Goal: Find specific page/section: Find specific page/section

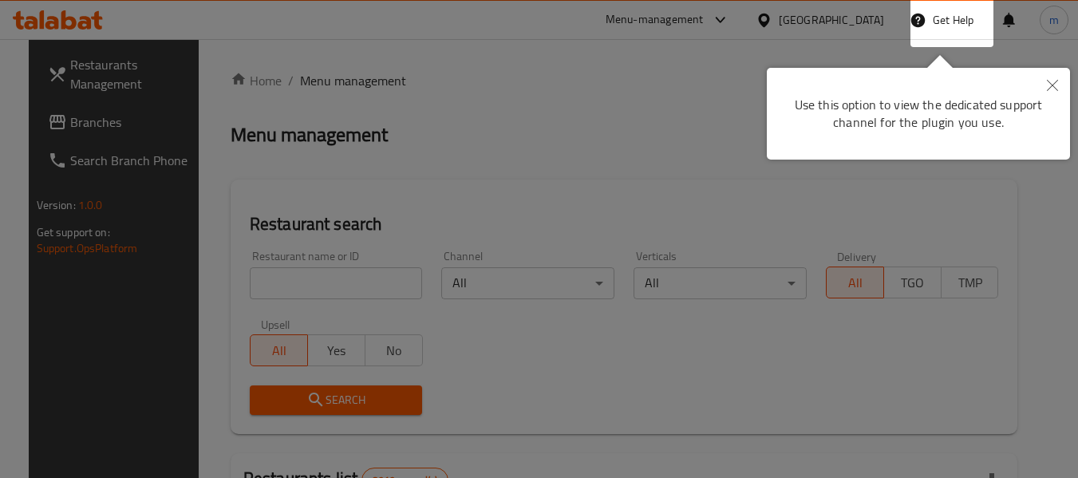
click at [1062, 85] on button "Close" at bounding box center [1051, 86] width 35 height 37
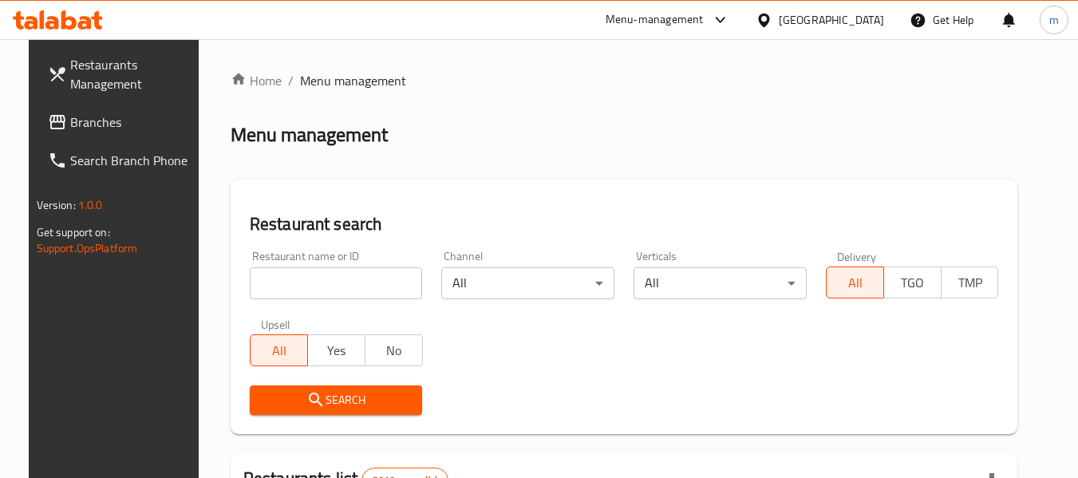
click at [769, 23] on icon at bounding box center [763, 20] width 11 height 14
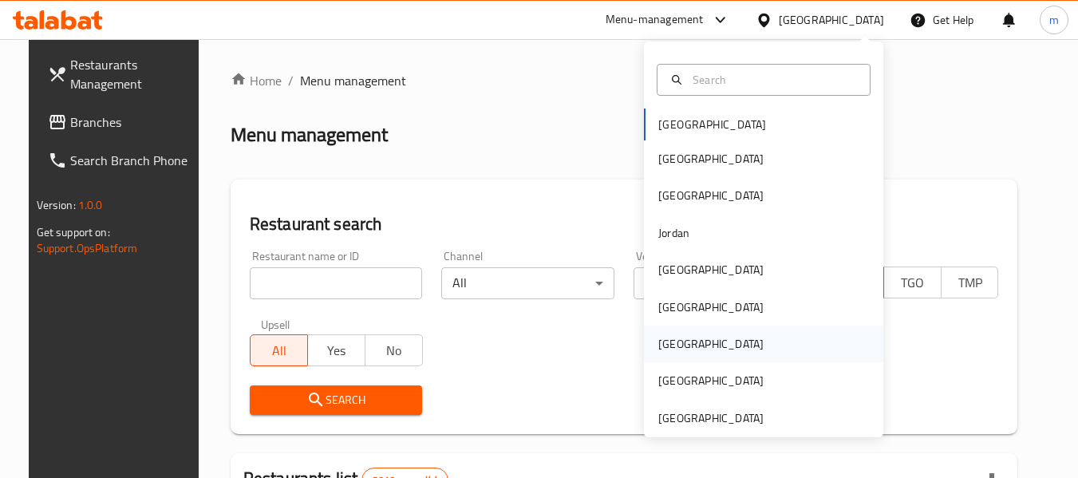
click at [658, 348] on div "[GEOGRAPHIC_DATA]" at bounding box center [710, 344] width 105 height 18
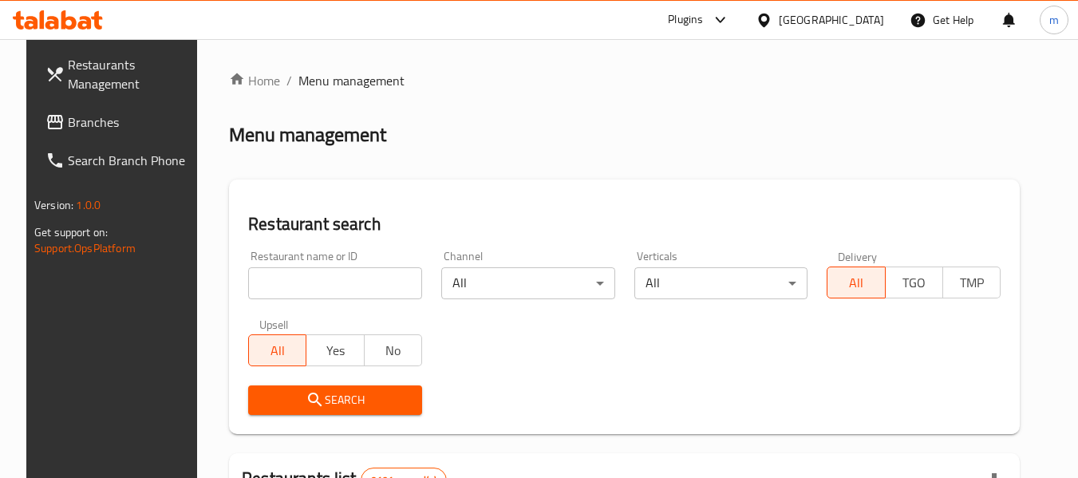
drag, startPoint x: 310, startPoint y: 303, endPoint x: 314, endPoint y: 296, distance: 8.2
click at [310, 303] on div "Restaurant name or ID Restaurant name or ID" at bounding box center [334, 275] width 193 height 68
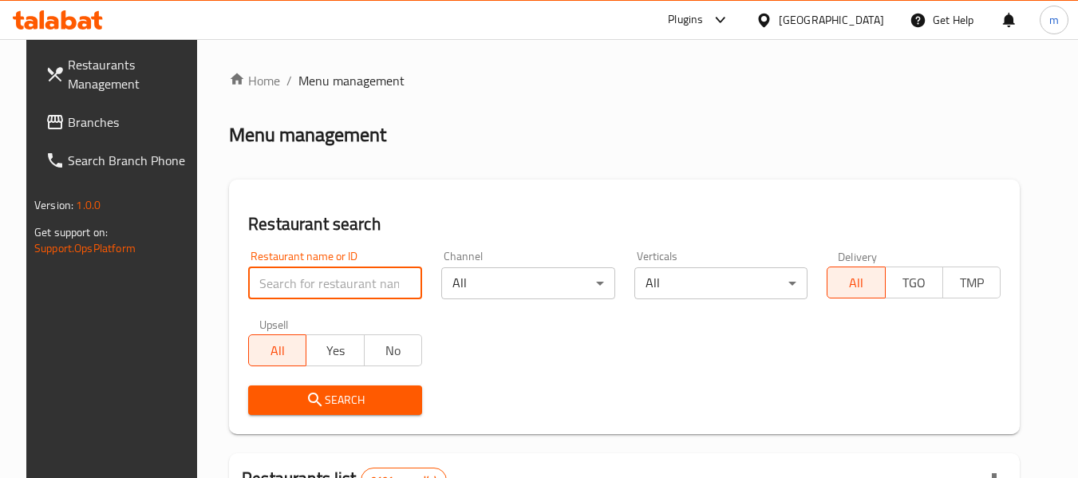
drag, startPoint x: 314, startPoint y: 296, endPoint x: 325, endPoint y: 290, distance: 12.2
click at [314, 296] on input "search" at bounding box center [335, 283] width 174 height 32
paste input "694467"
type input "694467"
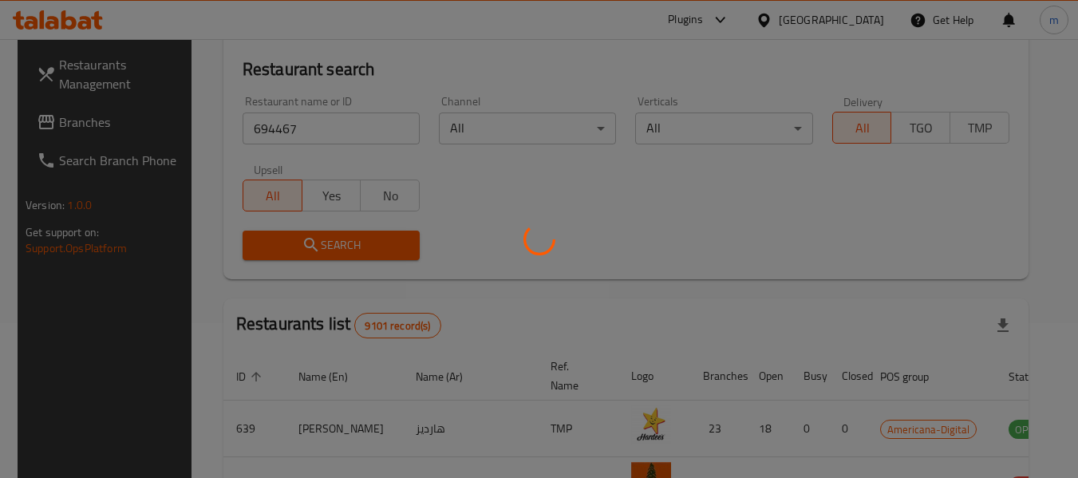
scroll to position [160, 0]
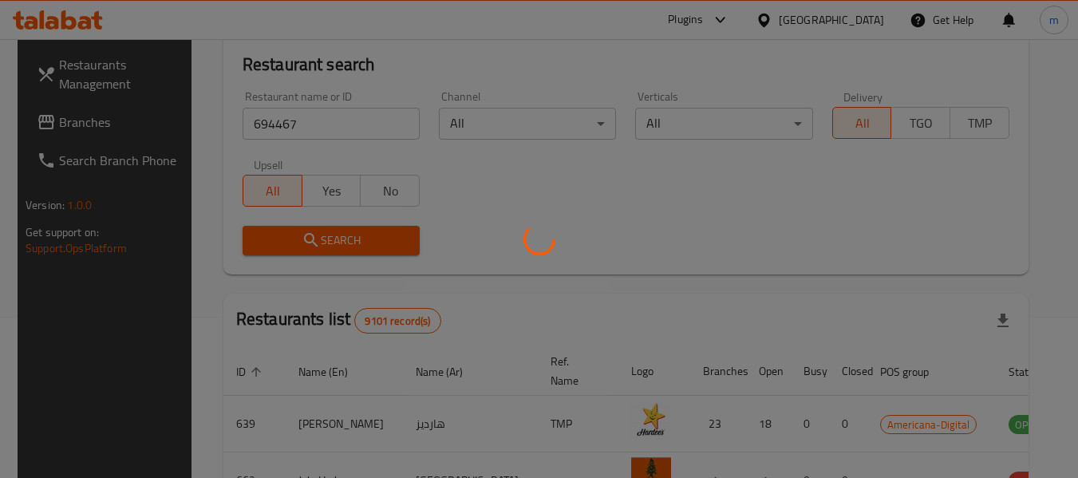
click at [75, 115] on div at bounding box center [539, 239] width 1078 height 478
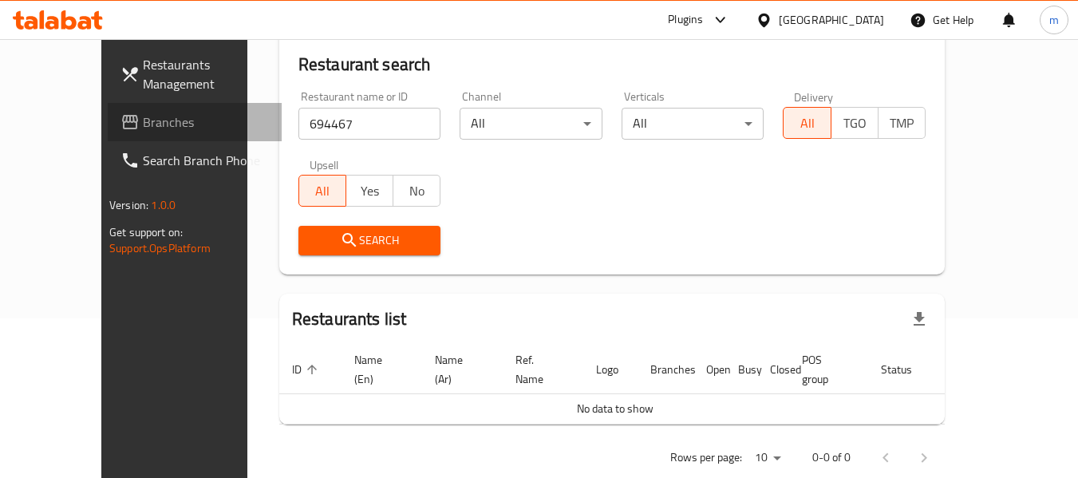
click at [143, 121] on span "Branches" at bounding box center [206, 121] width 126 height 19
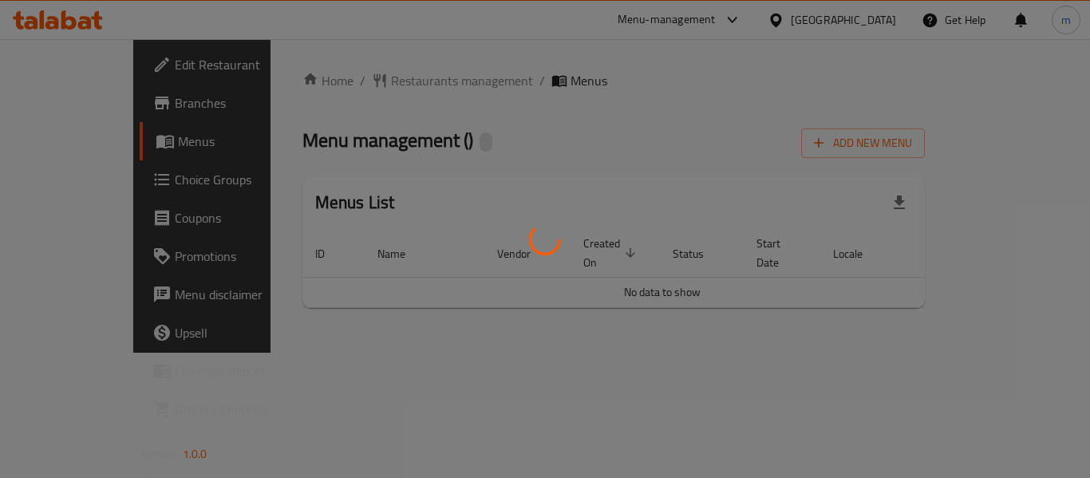
click at [370, 67] on div at bounding box center [545, 239] width 1090 height 478
click at [381, 77] on div at bounding box center [545, 239] width 1090 height 478
click at [365, 78] on div at bounding box center [545, 239] width 1090 height 478
click at [361, 81] on div at bounding box center [545, 239] width 1090 height 478
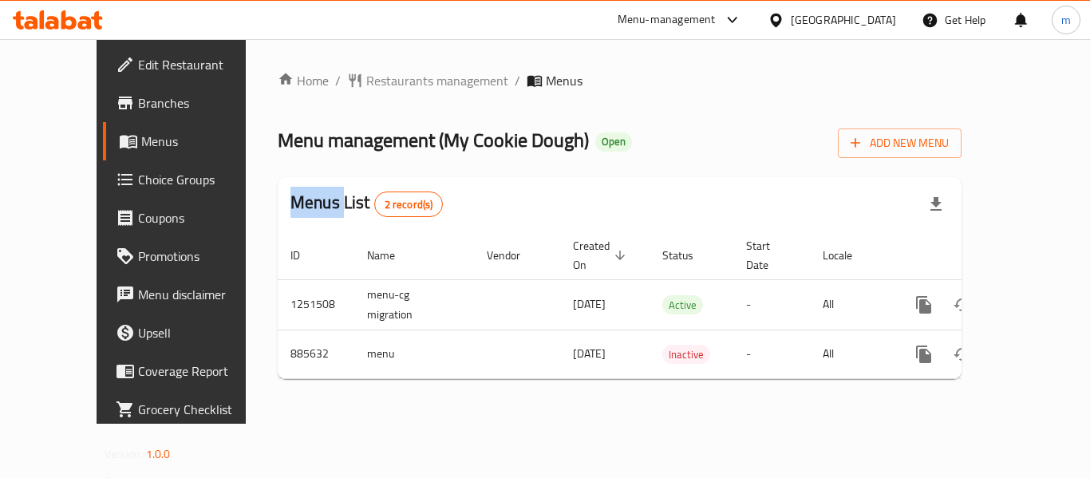
click at [361, 82] on div at bounding box center [545, 239] width 1090 height 478
click at [366, 82] on span "Restaurants management" at bounding box center [437, 80] width 142 height 19
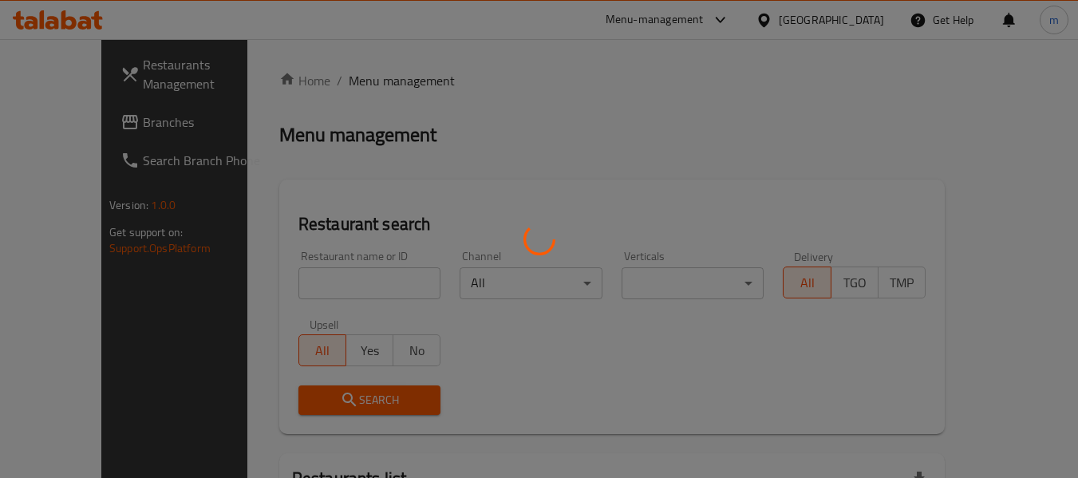
click at [331, 290] on div at bounding box center [539, 239] width 1078 height 478
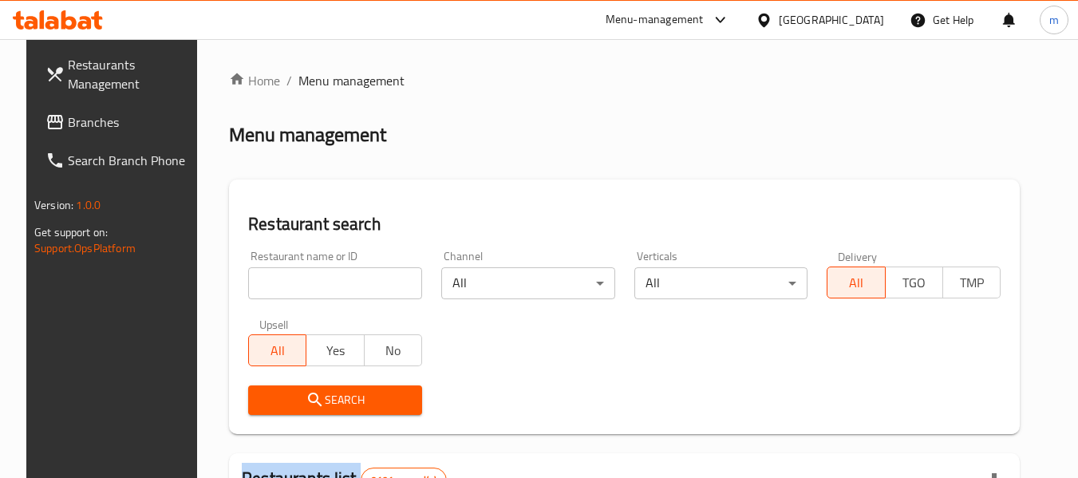
click at [331, 290] on div at bounding box center [539, 239] width 1078 height 478
click at [331, 290] on input "search" at bounding box center [335, 283] width 174 height 32
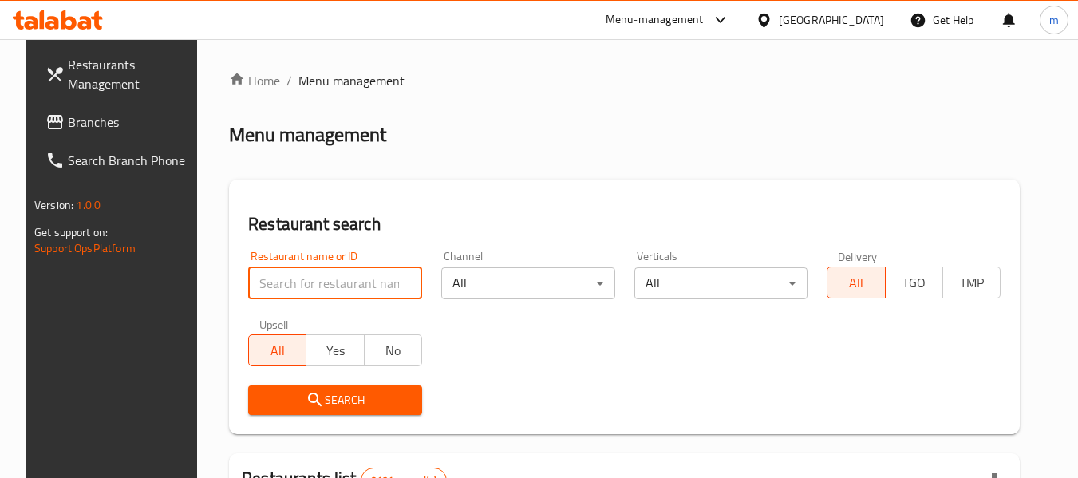
click at [331, 290] on input "search" at bounding box center [335, 283] width 174 height 32
paste input "657766"
type input "657766"
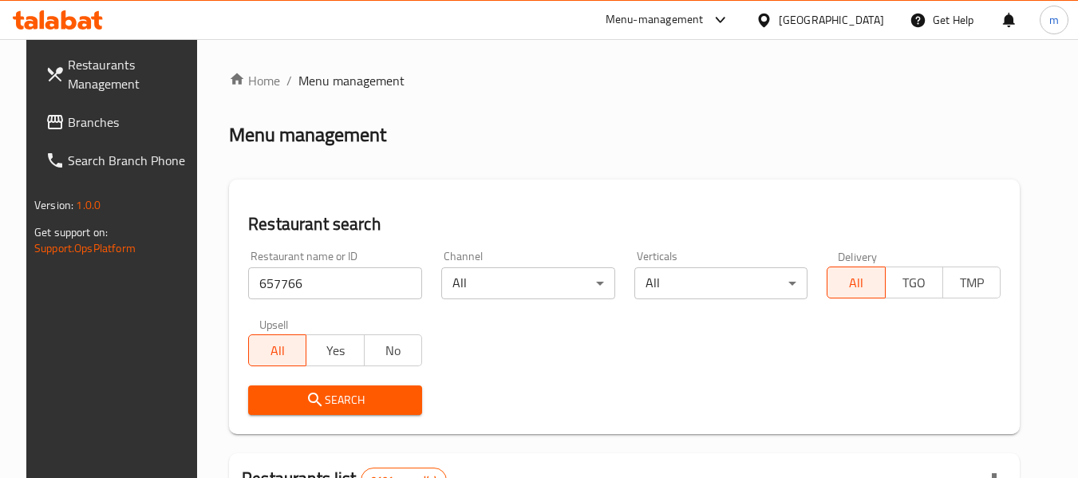
click at [314, 392] on span "Search" at bounding box center [335, 400] width 148 height 20
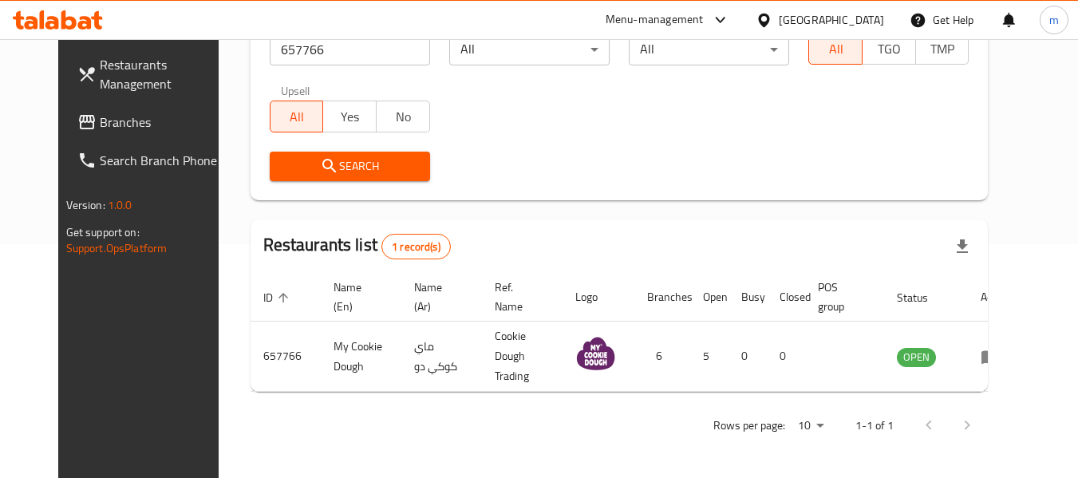
scroll to position [220, 0]
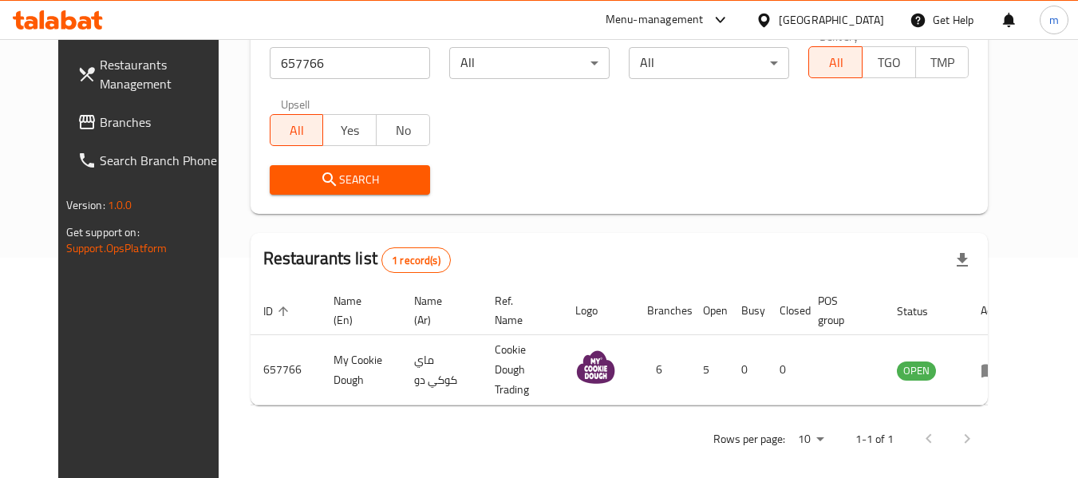
click at [772, 21] on icon at bounding box center [763, 20] width 17 height 17
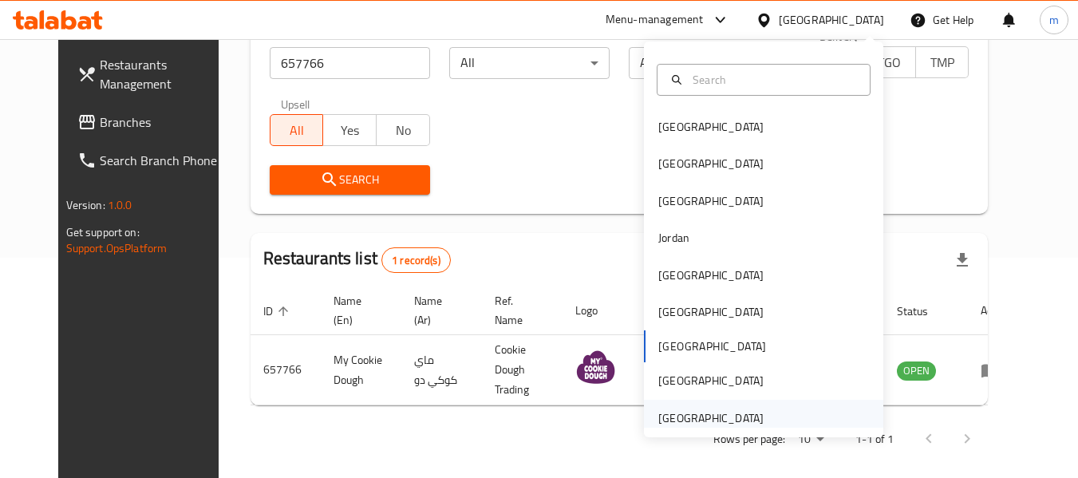
click at [742, 419] on div "[GEOGRAPHIC_DATA]" at bounding box center [710, 418] width 105 height 18
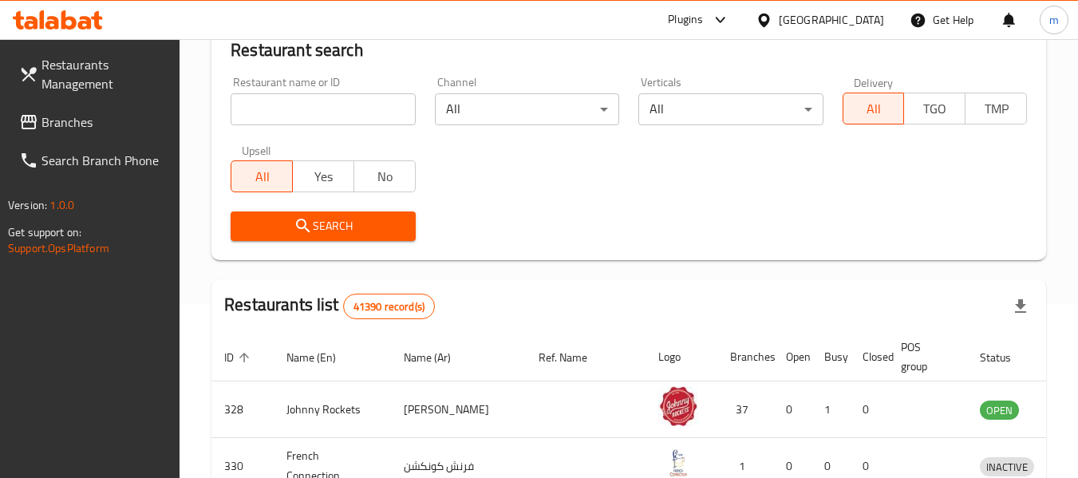
scroll to position [220, 0]
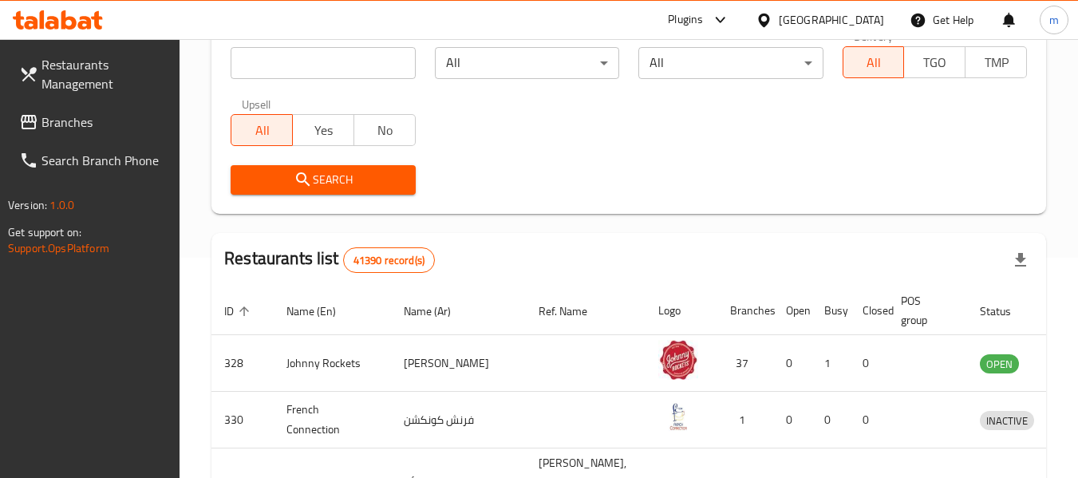
click at [800, 21] on div "[GEOGRAPHIC_DATA]" at bounding box center [830, 20] width 105 height 18
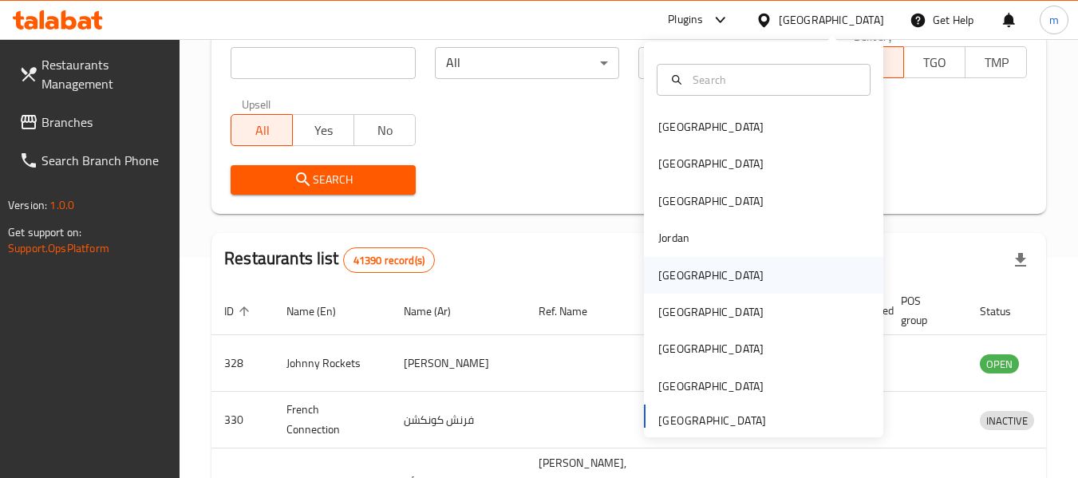
click at [669, 278] on div "Kuwait" at bounding box center [710, 275] width 105 height 18
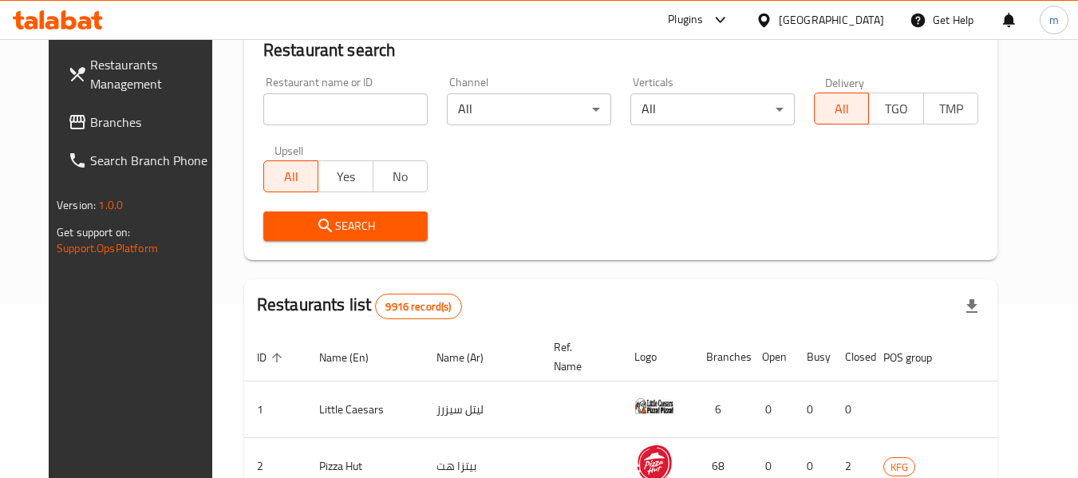
scroll to position [220, 0]
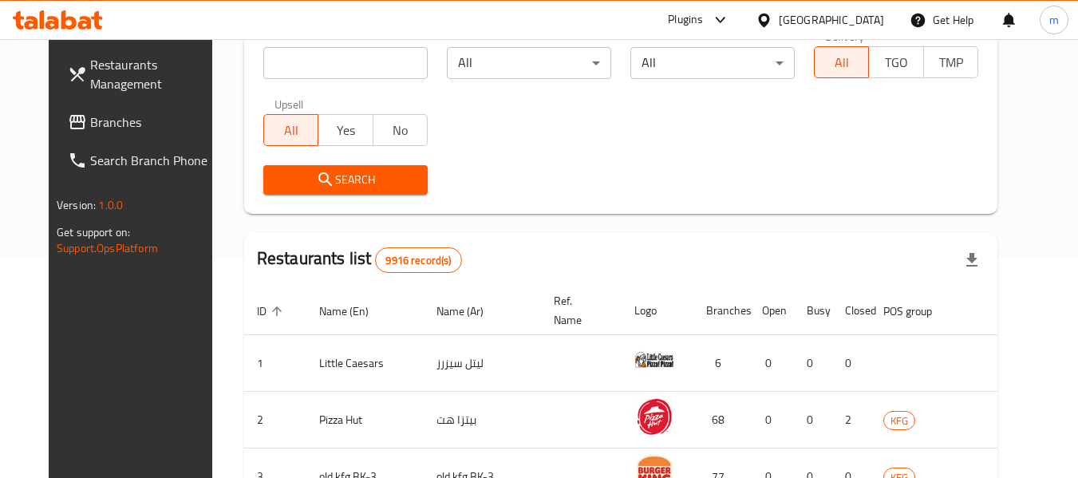
click at [99, 124] on span "Branches" at bounding box center [153, 121] width 126 height 19
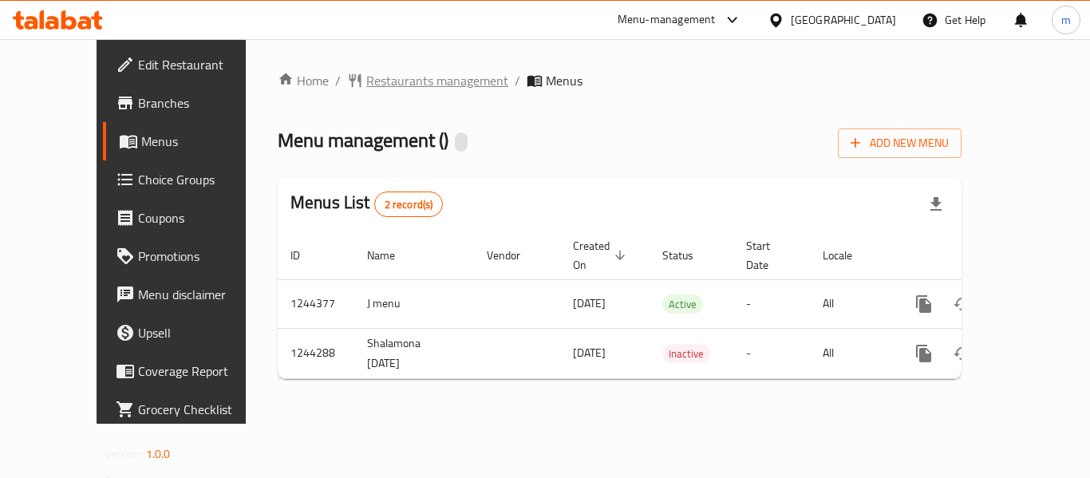
click at [372, 89] on span "Restaurants management" at bounding box center [437, 80] width 142 height 19
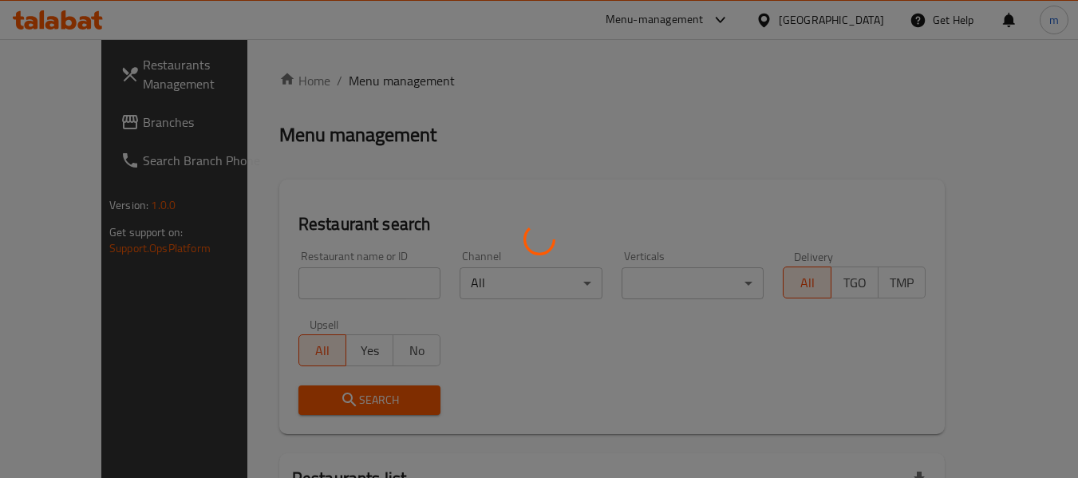
click at [305, 291] on div at bounding box center [539, 239] width 1078 height 478
click at [290, 289] on div at bounding box center [539, 239] width 1078 height 478
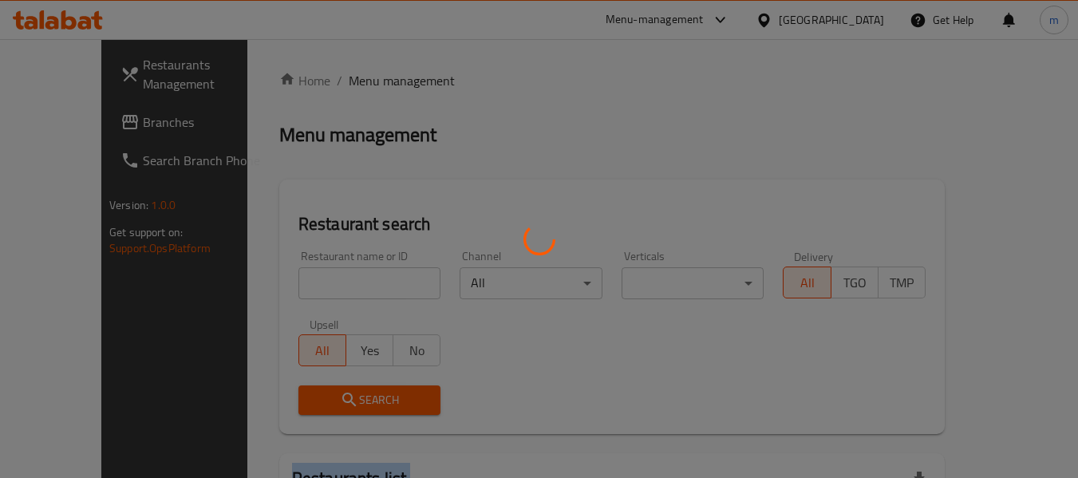
click at [290, 289] on div at bounding box center [539, 239] width 1078 height 478
click at [290, 288] on div at bounding box center [539, 239] width 1078 height 478
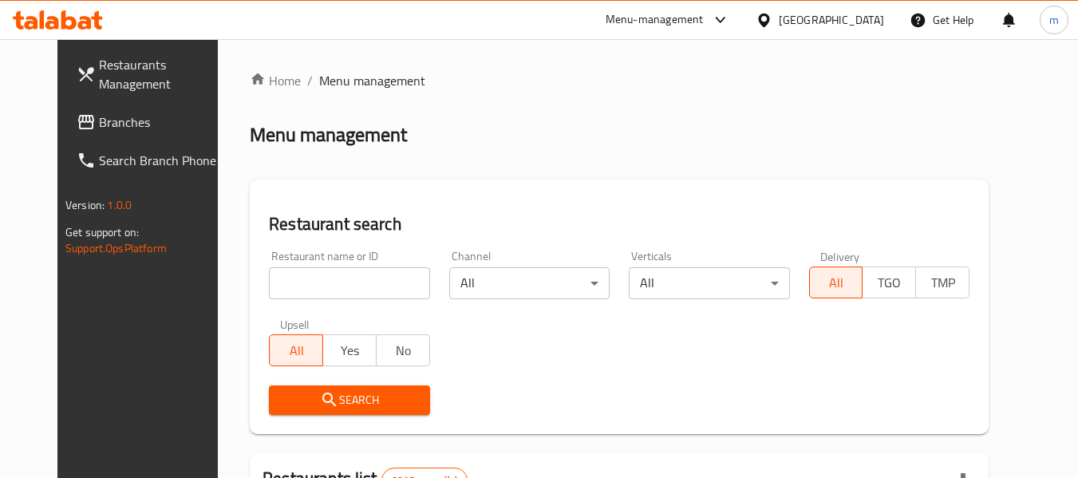
click at [290, 288] on div at bounding box center [539, 239] width 1078 height 478
click at [290, 288] on input "search" at bounding box center [349, 283] width 160 height 32
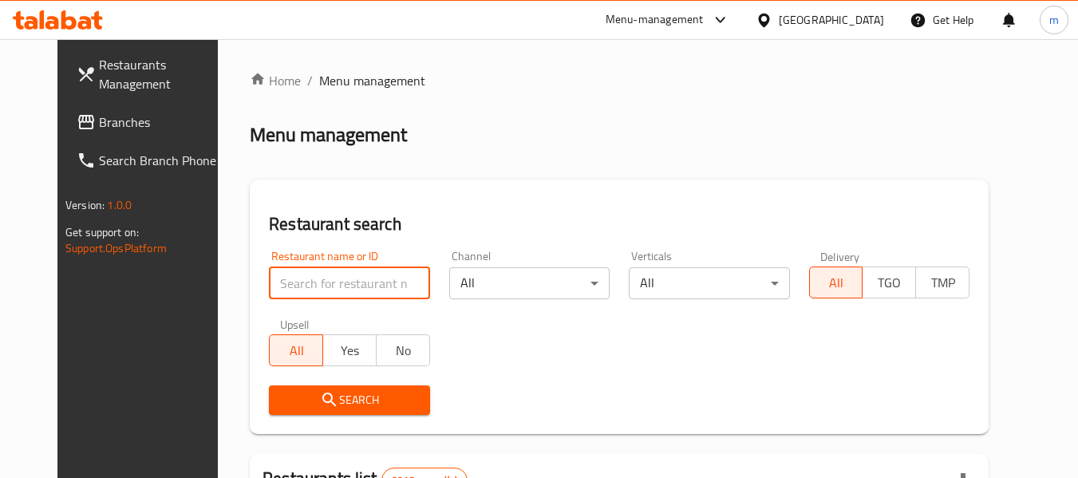
paste input "681966"
type input "681966"
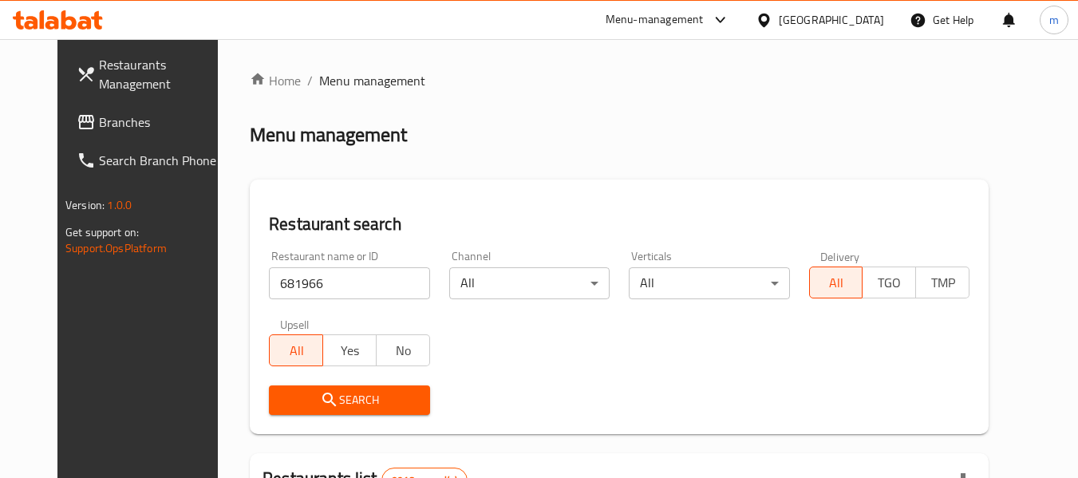
click at [320, 398] on icon "submit" at bounding box center [329, 399] width 19 height 19
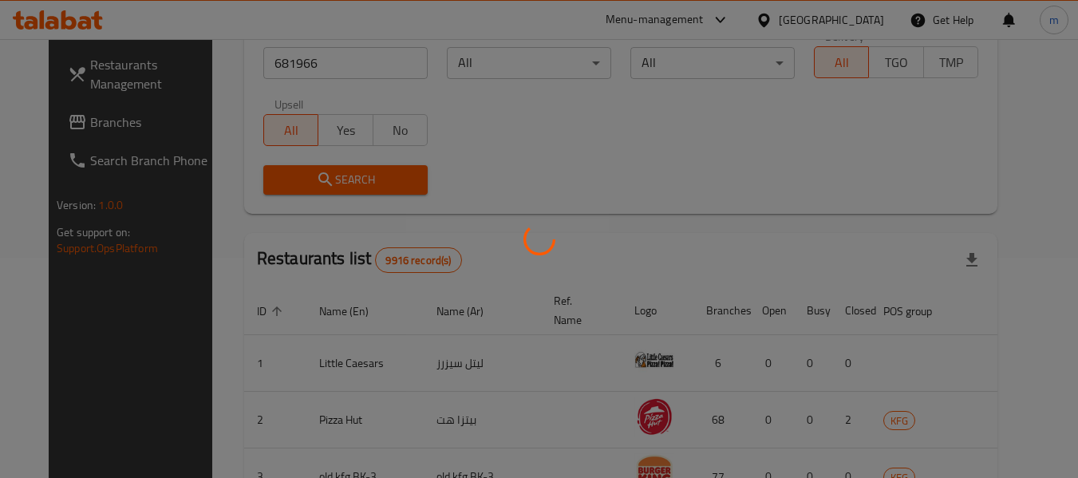
scroll to position [239, 0]
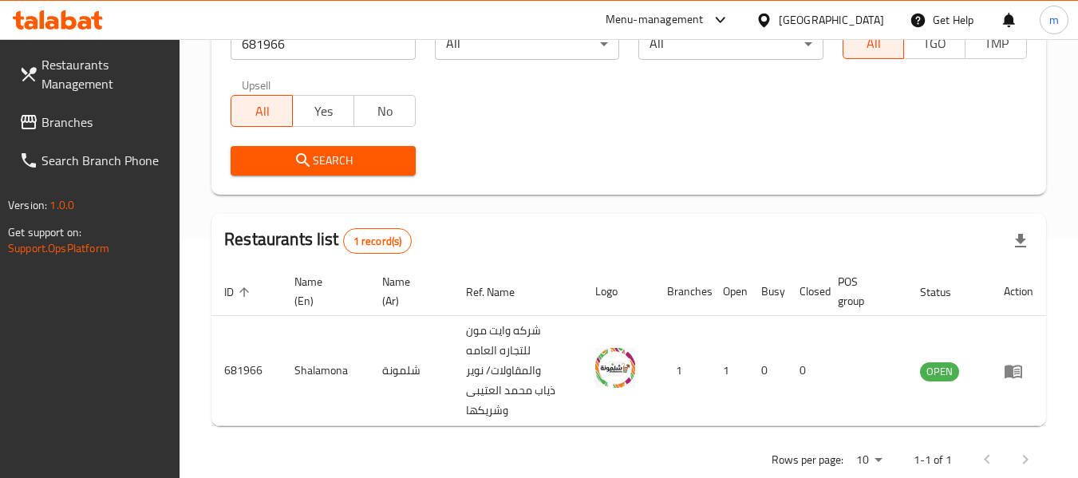
click at [769, 16] on icon at bounding box center [763, 20] width 11 height 14
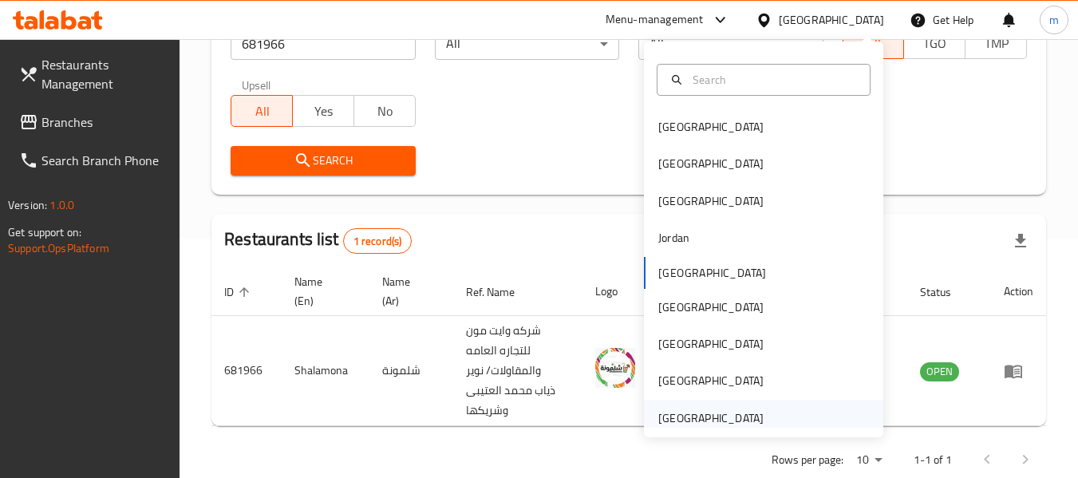
click at [694, 420] on div "[GEOGRAPHIC_DATA]" at bounding box center [710, 418] width 105 height 18
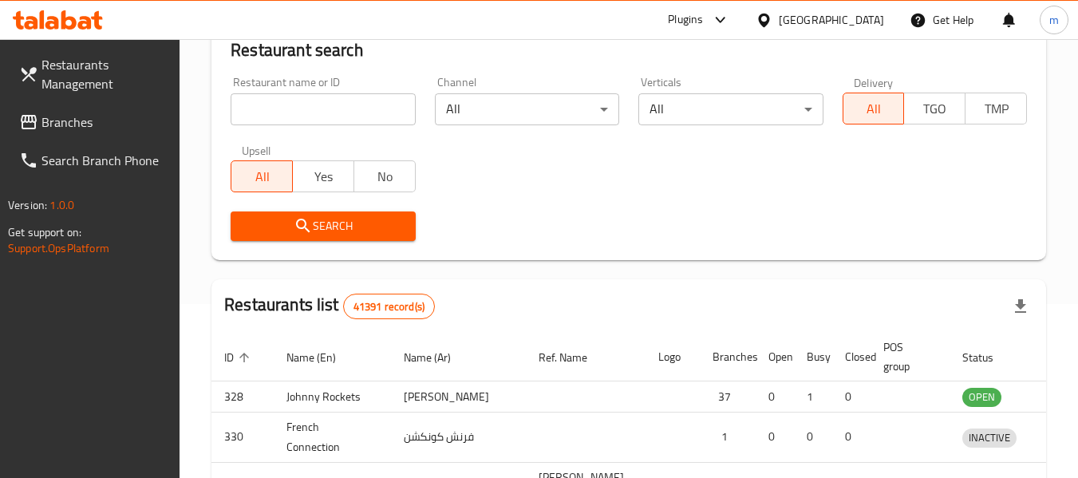
scroll to position [239, 0]
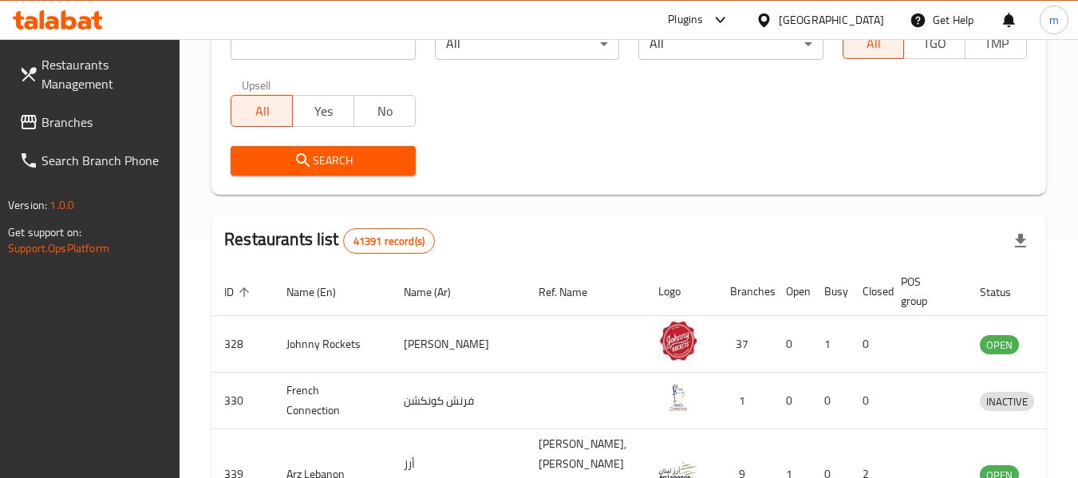
click at [83, 126] on span "Branches" at bounding box center [104, 121] width 126 height 19
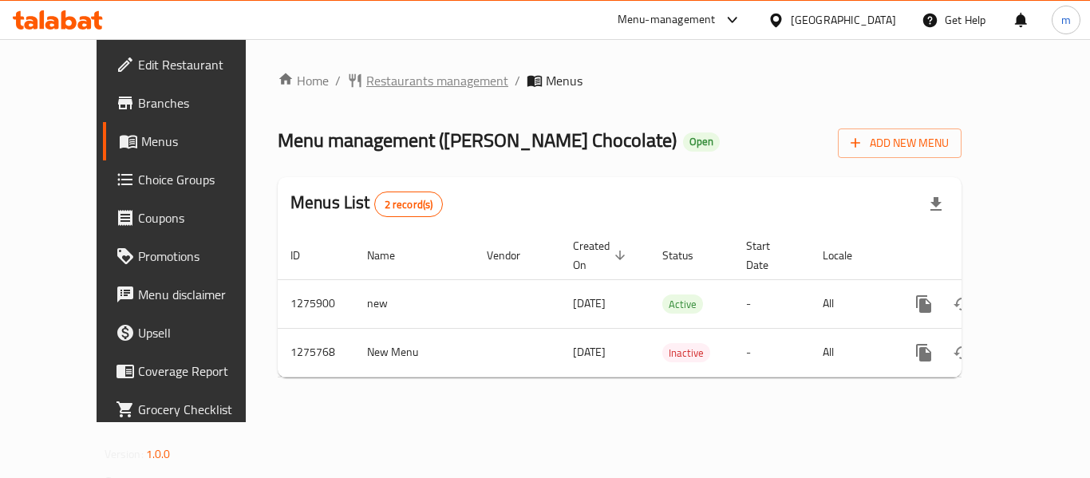
click at [366, 83] on span "Restaurants management" at bounding box center [437, 80] width 142 height 19
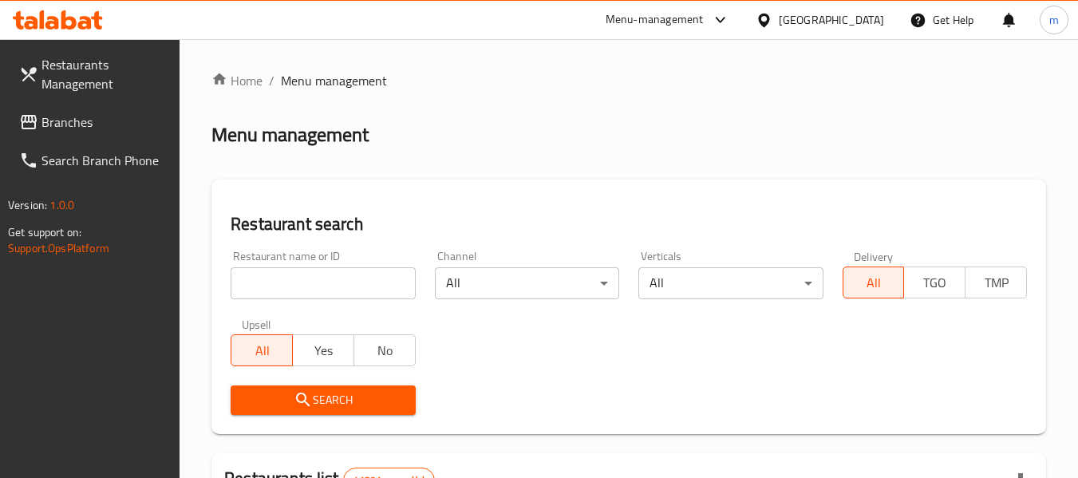
click at [282, 279] on div at bounding box center [539, 239] width 1078 height 478
click at [282, 279] on input "search" at bounding box center [323, 283] width 184 height 32
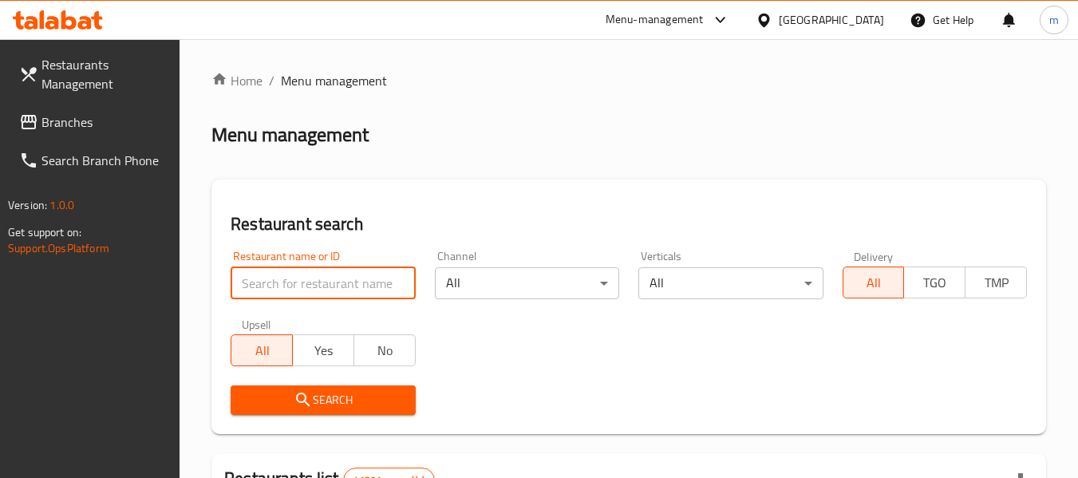
click at [279, 281] on input "search" at bounding box center [323, 283] width 184 height 32
paste input "691684"
type input "691684"
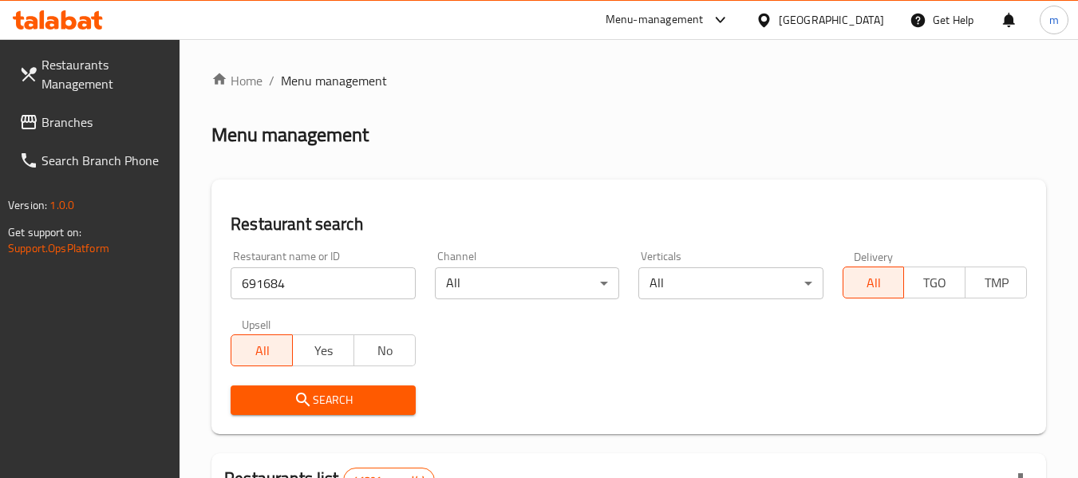
click at [308, 396] on icon "submit" at bounding box center [303, 399] width 19 height 19
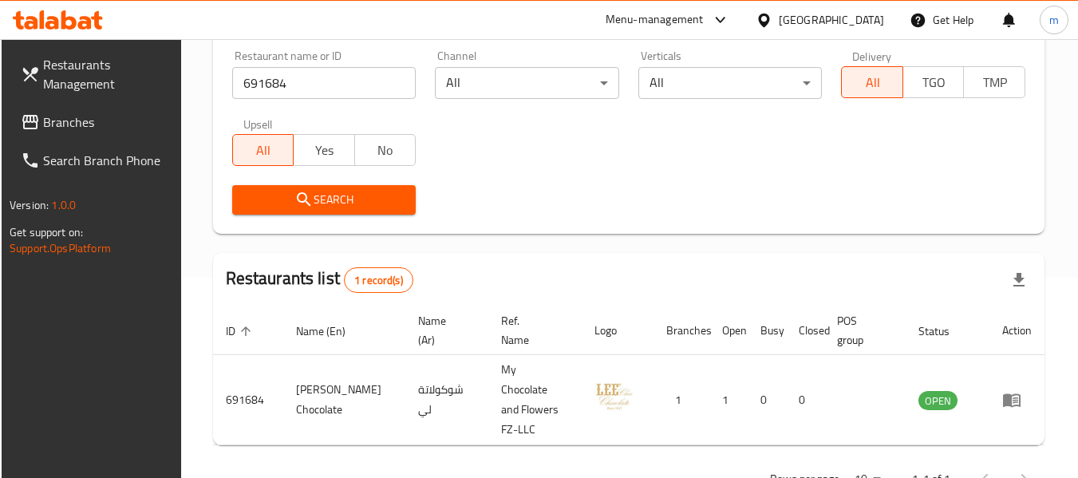
scroll to position [220, 0]
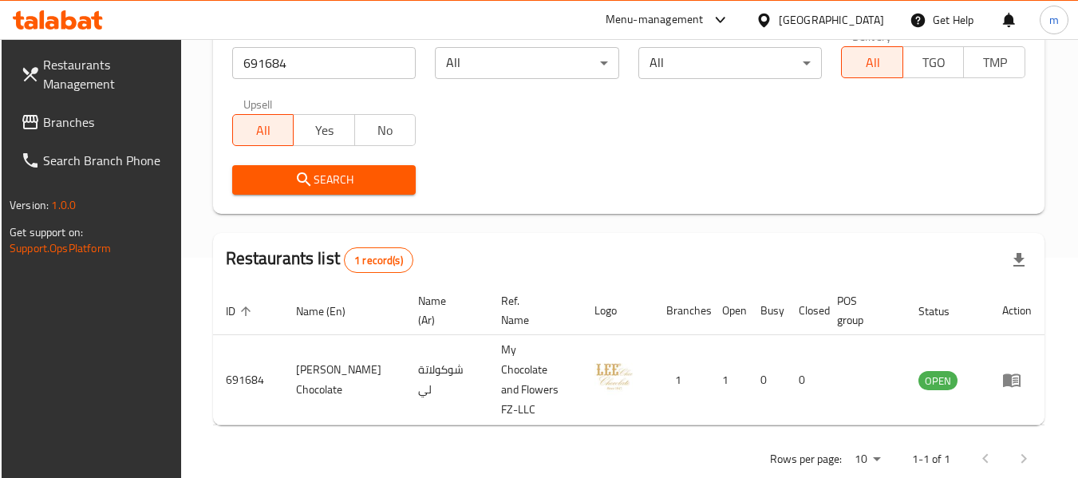
drag, startPoint x: 98, startPoint y: 125, endPoint x: 105, endPoint y: 120, distance: 8.6
click at [98, 125] on span "Branches" at bounding box center [106, 121] width 126 height 19
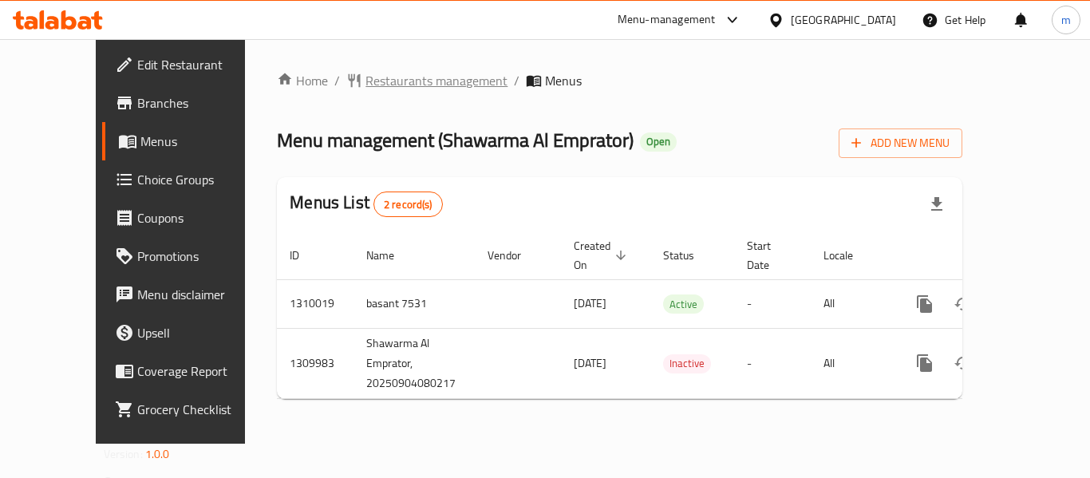
click at [379, 87] on span "Restaurants management" at bounding box center [436, 80] width 142 height 19
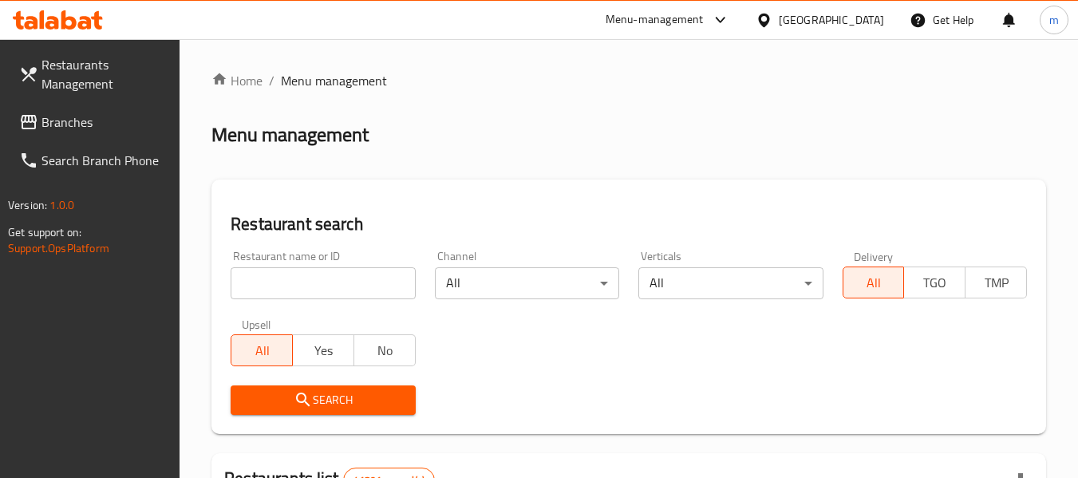
click at [311, 278] on div at bounding box center [539, 239] width 1078 height 478
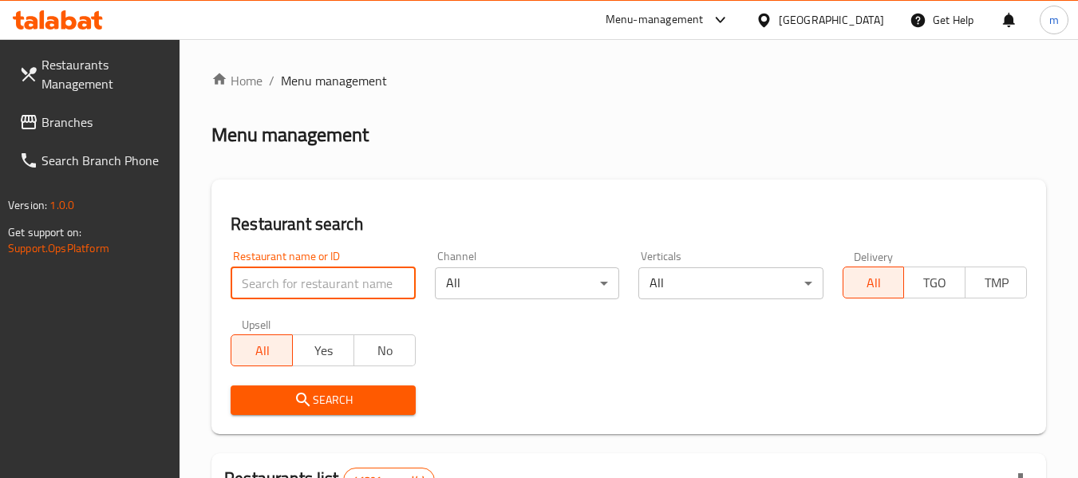
click at [305, 286] on input "search" at bounding box center [323, 283] width 184 height 32
click at [304, 286] on input "search" at bounding box center [323, 283] width 184 height 32
paste input "705307"
type input "705307"
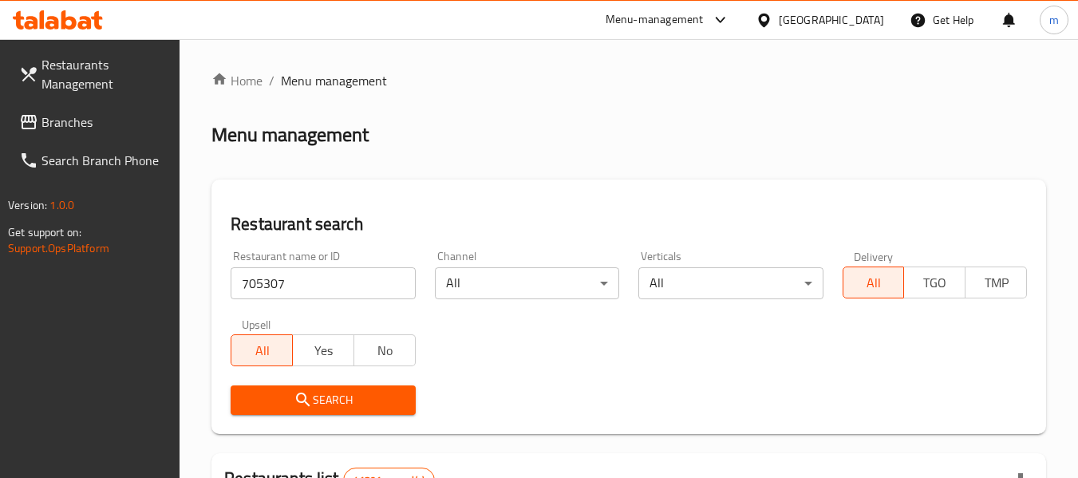
click at [309, 409] on icon "submit" at bounding box center [303, 399] width 19 height 19
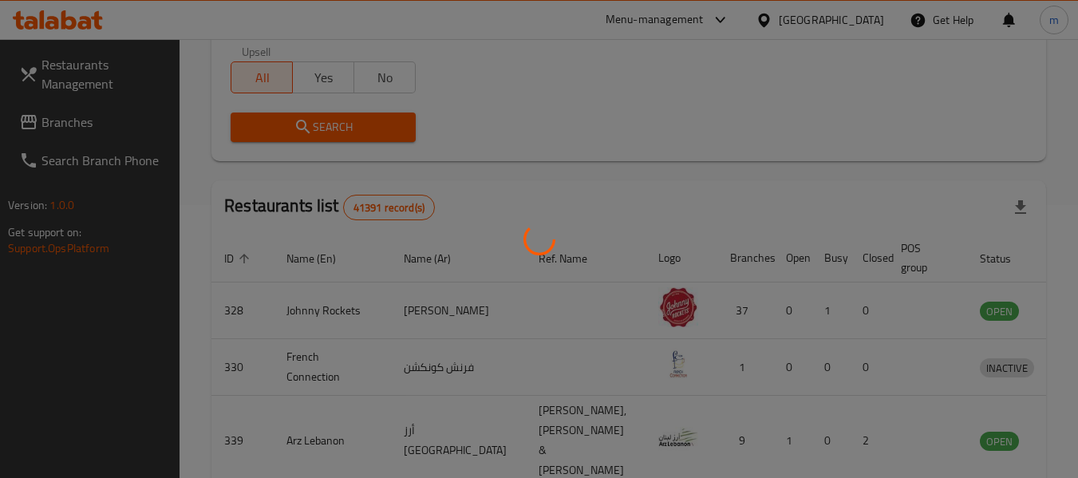
scroll to position [234, 0]
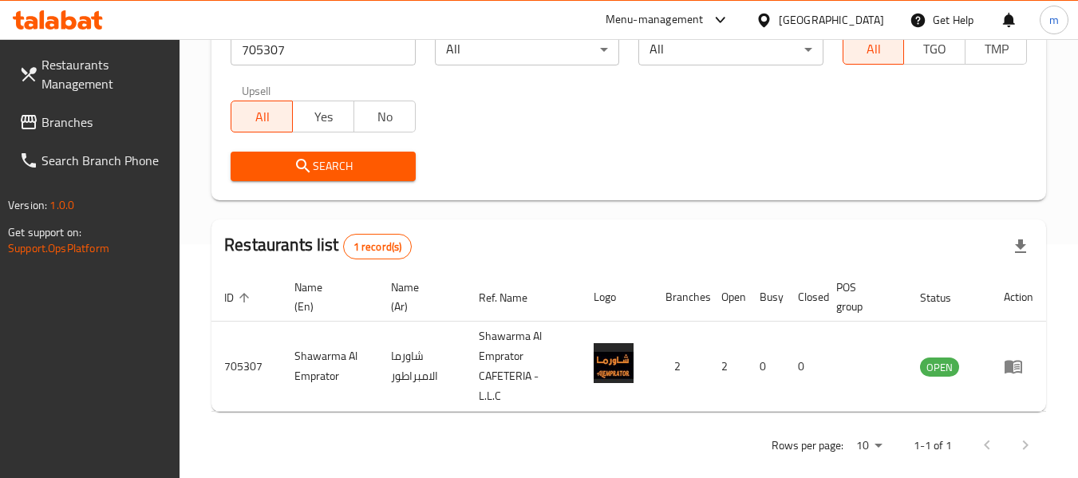
click at [53, 372] on div "Restaurants Management Branches Search Branch Phone Version: 1.0.0 Get support …" at bounding box center [90, 278] width 180 height 478
click at [761, 24] on icon at bounding box center [763, 20] width 17 height 17
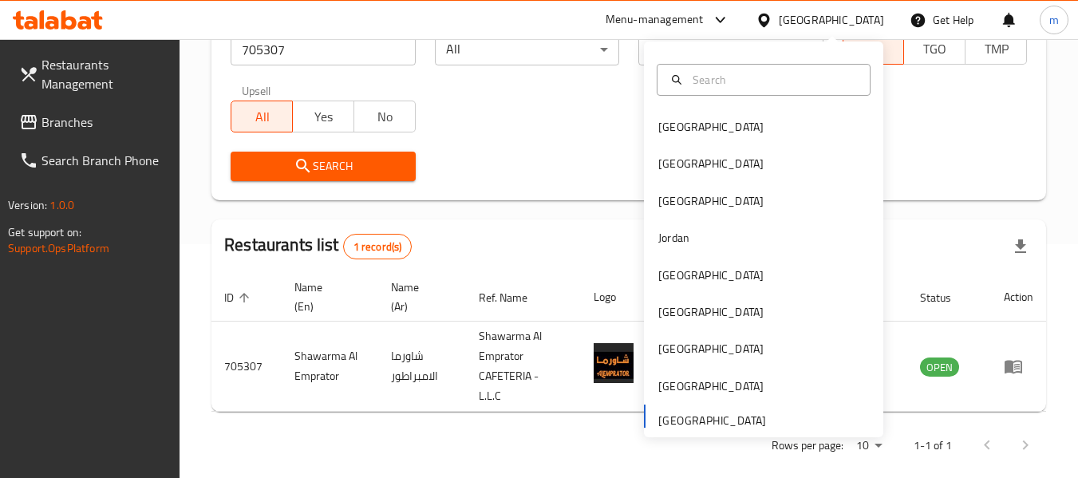
click at [694, 424] on div "Bahrain Egypt Iraq Jordan Kuwait Oman Qatar Saudi Arabia United Arab Emirates" at bounding box center [763, 272] width 239 height 328
click at [91, 113] on span "Branches" at bounding box center [104, 121] width 126 height 19
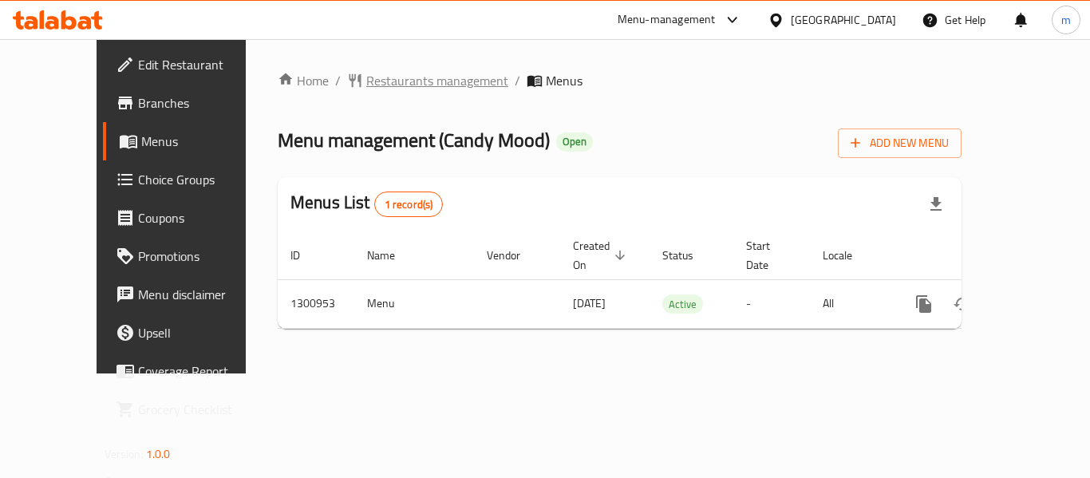
click at [396, 83] on span "Restaurants management" at bounding box center [437, 80] width 142 height 19
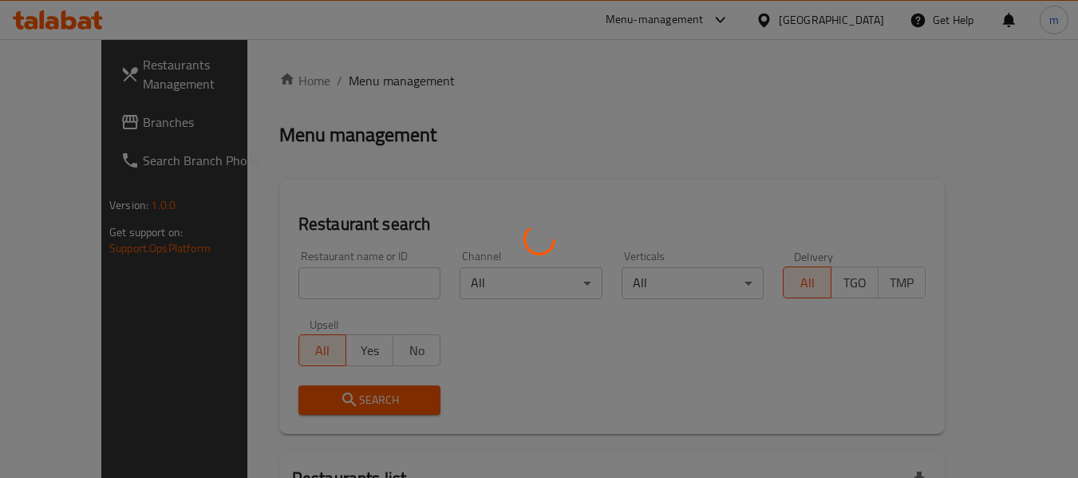
click at [313, 286] on div at bounding box center [539, 239] width 1078 height 478
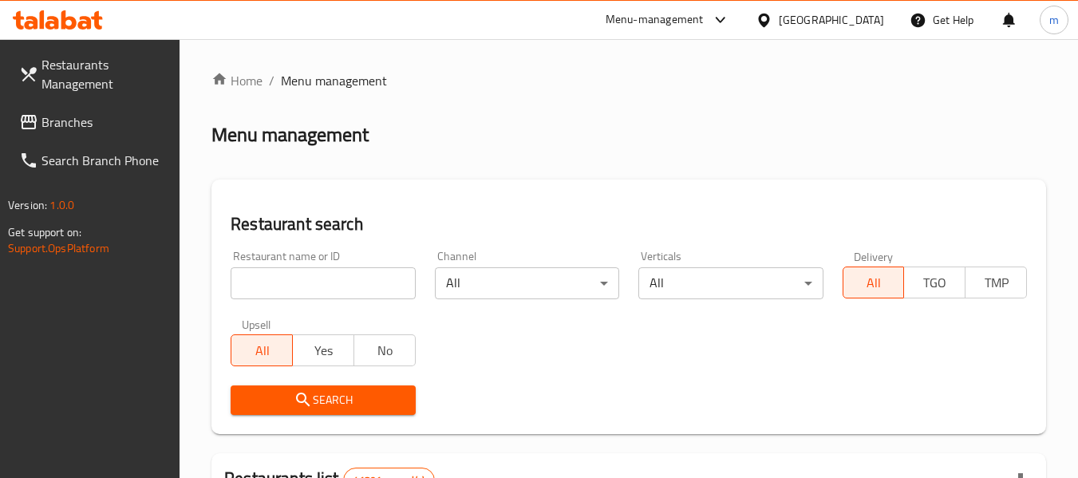
click at [313, 286] on input "search" at bounding box center [323, 283] width 184 height 32
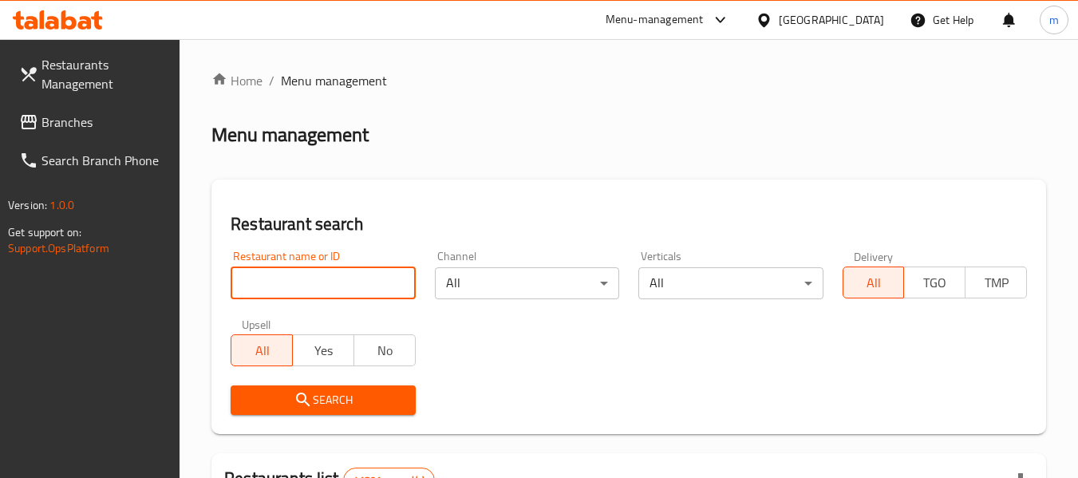
click at [313, 286] on input "search" at bounding box center [323, 283] width 184 height 32
paste input "701710"
type input "701710"
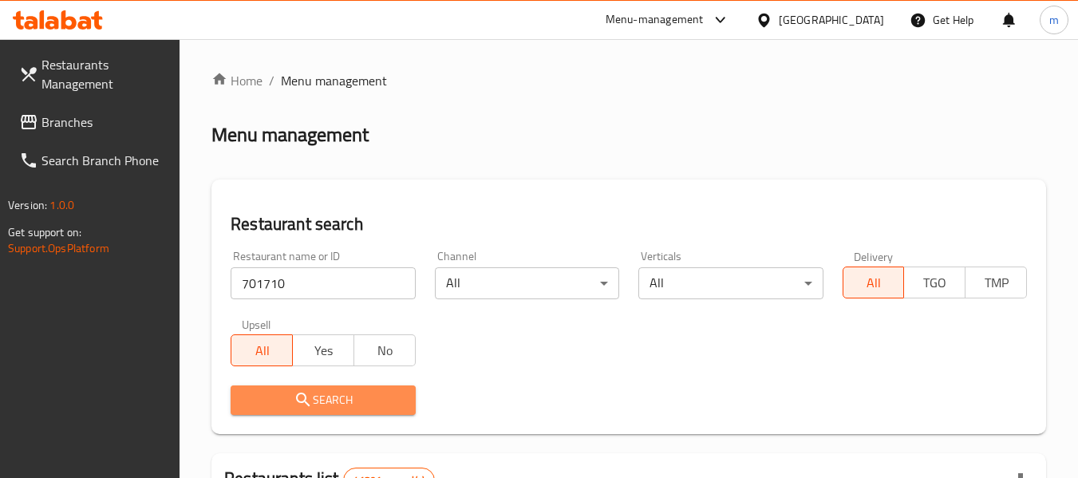
click at [309, 398] on icon "submit" at bounding box center [303, 399] width 19 height 19
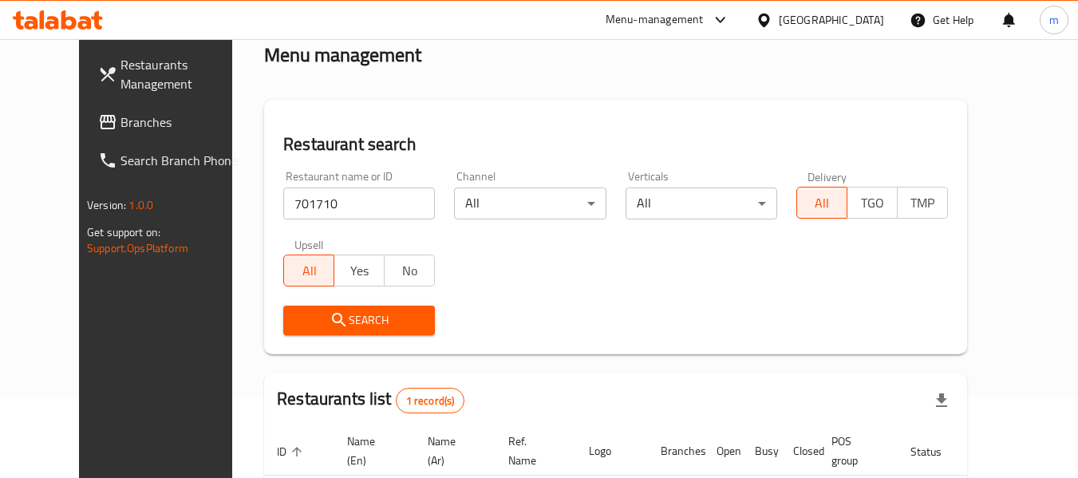
scroll to position [220, 0]
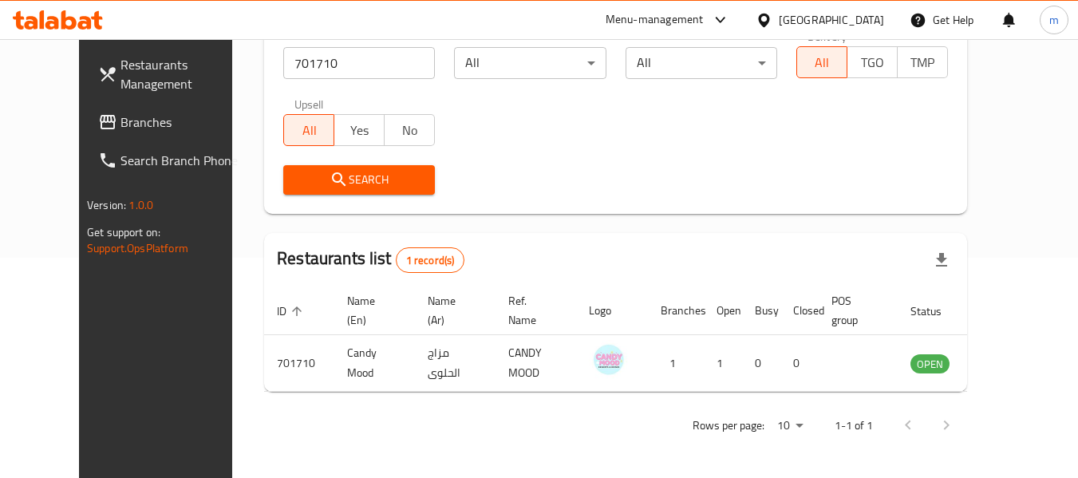
click at [132, 406] on div "Restaurants Management Branches Search Branch Phone Version: 1.0.0 Get support …" at bounding box center [169, 278] width 180 height 478
click at [120, 128] on span "Branches" at bounding box center [183, 121] width 126 height 19
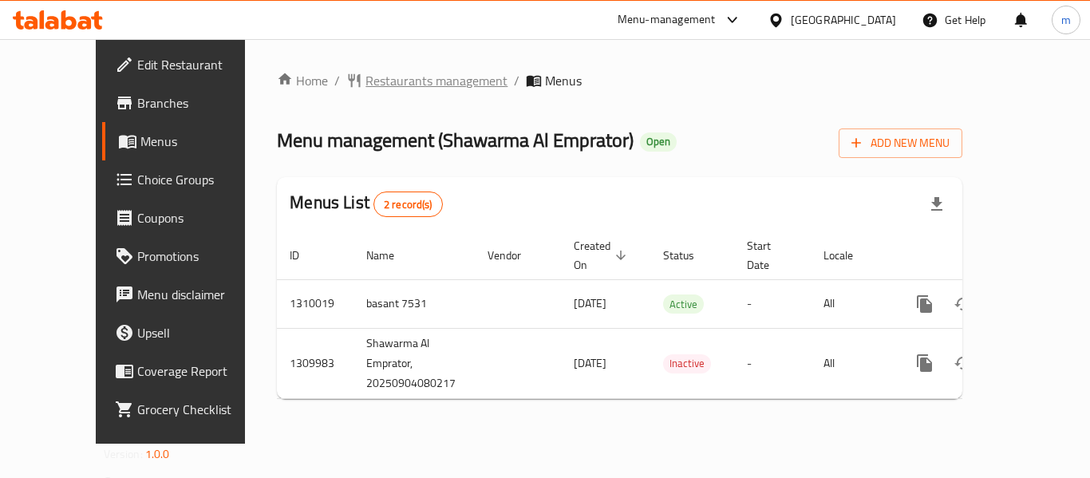
click at [365, 81] on span "Restaurants management" at bounding box center [436, 80] width 142 height 19
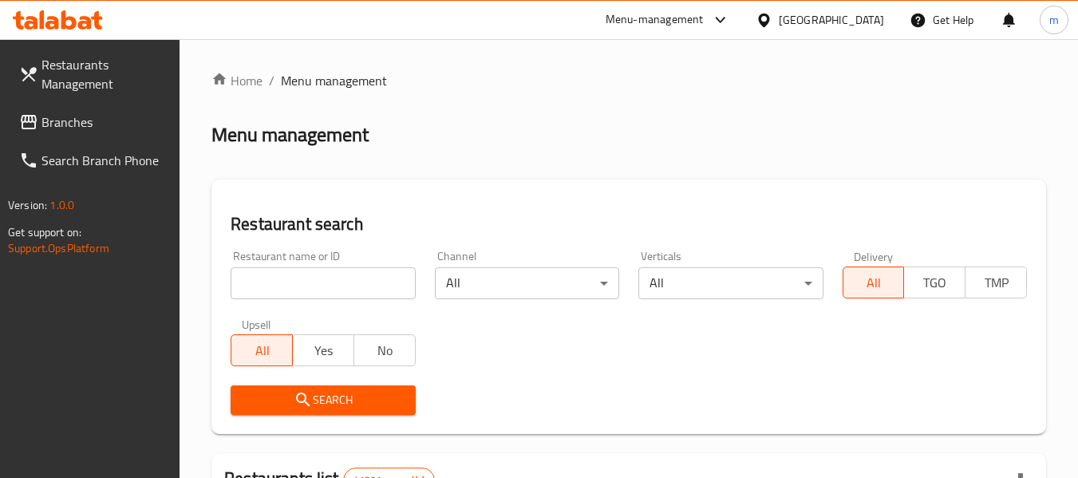
click at [324, 290] on div at bounding box center [539, 239] width 1078 height 478
click at [317, 292] on input "search" at bounding box center [323, 283] width 184 height 32
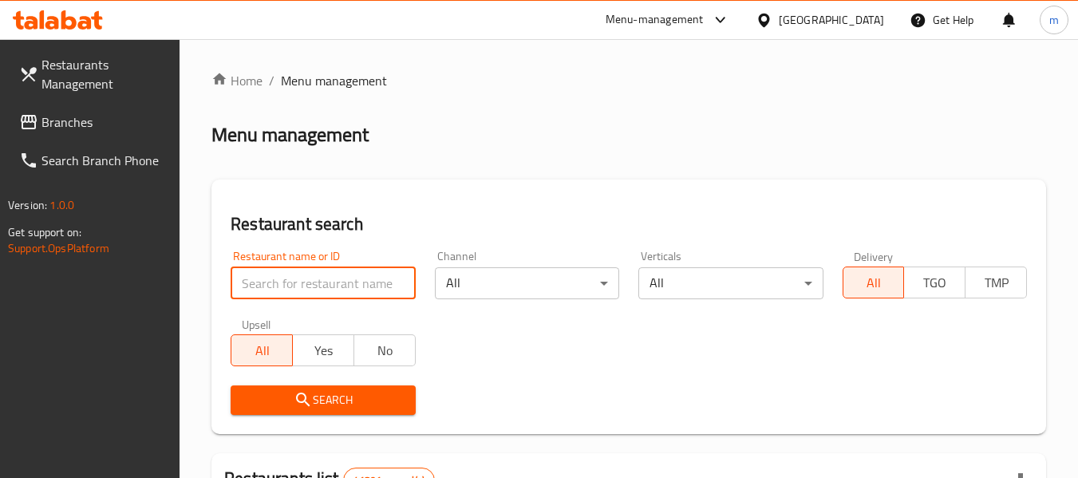
click at [308, 291] on input "search" at bounding box center [323, 283] width 184 height 32
paste input "705307"
type input "705307"
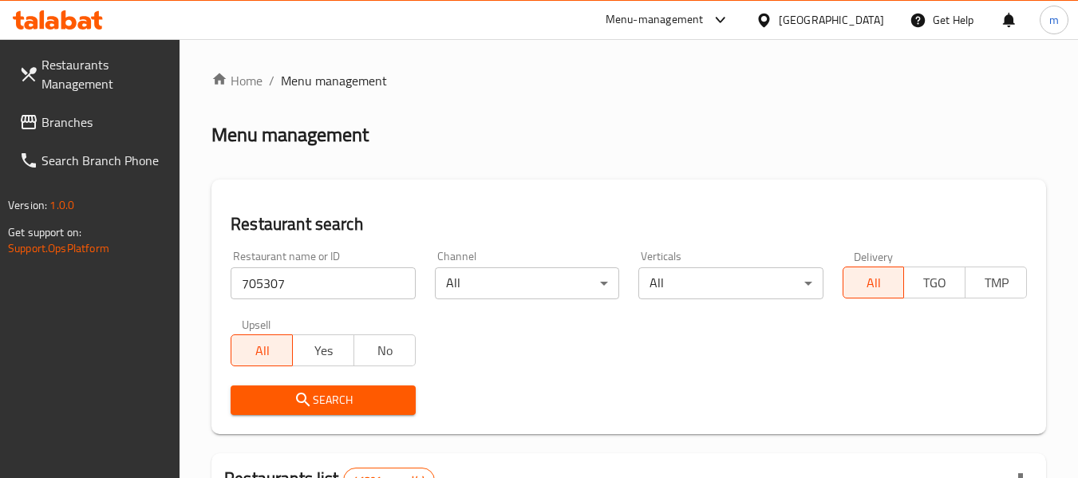
click at [314, 393] on span "Search" at bounding box center [322, 400] width 159 height 20
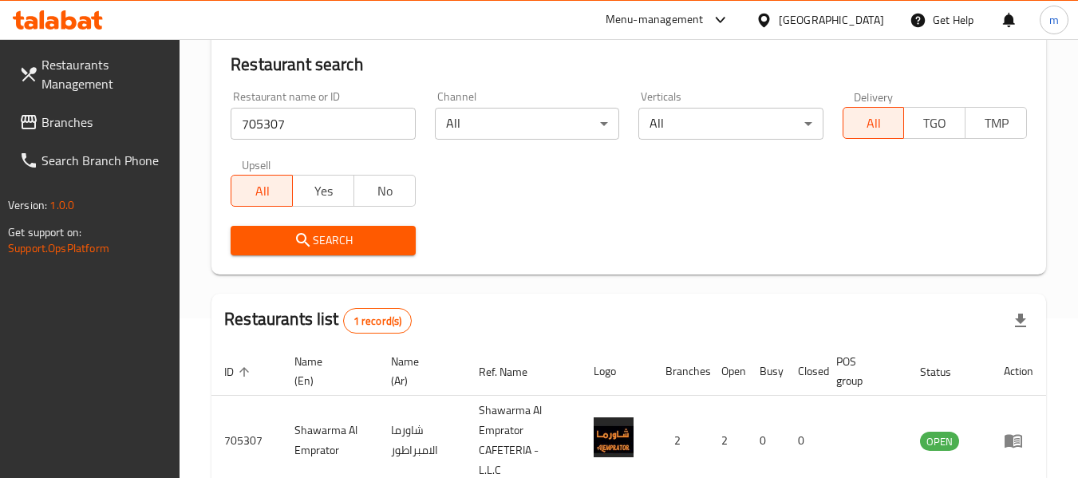
scroll to position [234, 0]
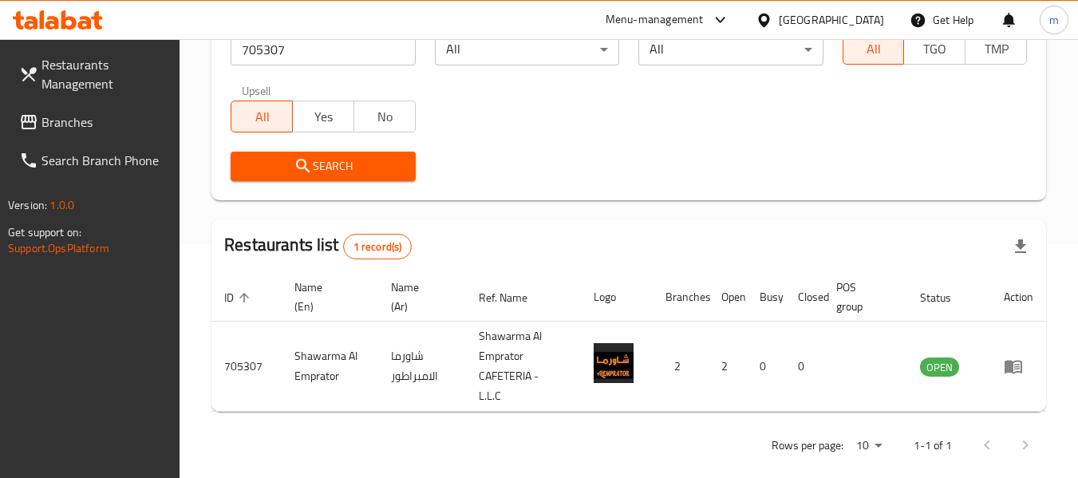
click at [763, 18] on icon at bounding box center [763, 20] width 17 height 17
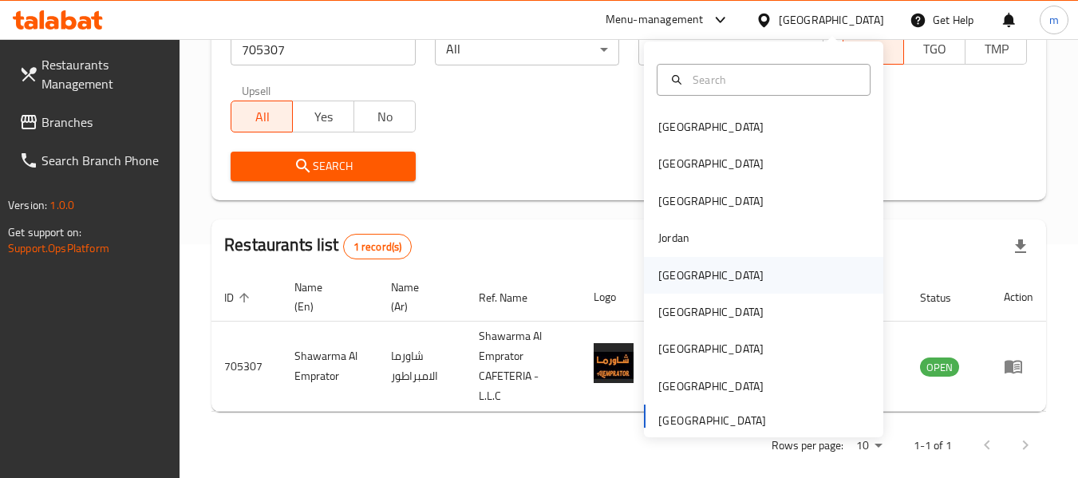
click at [670, 277] on div "Kuwait" at bounding box center [710, 275] width 105 height 18
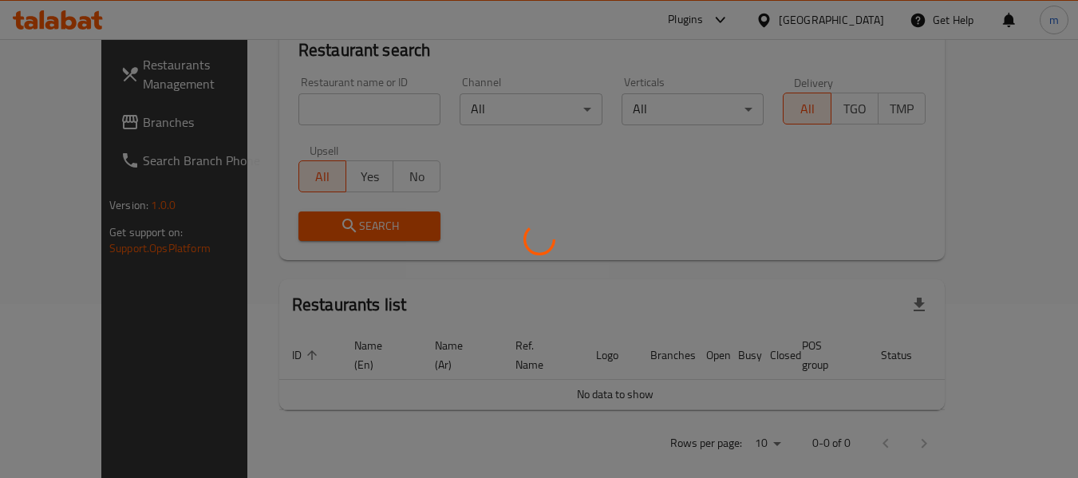
scroll to position [234, 0]
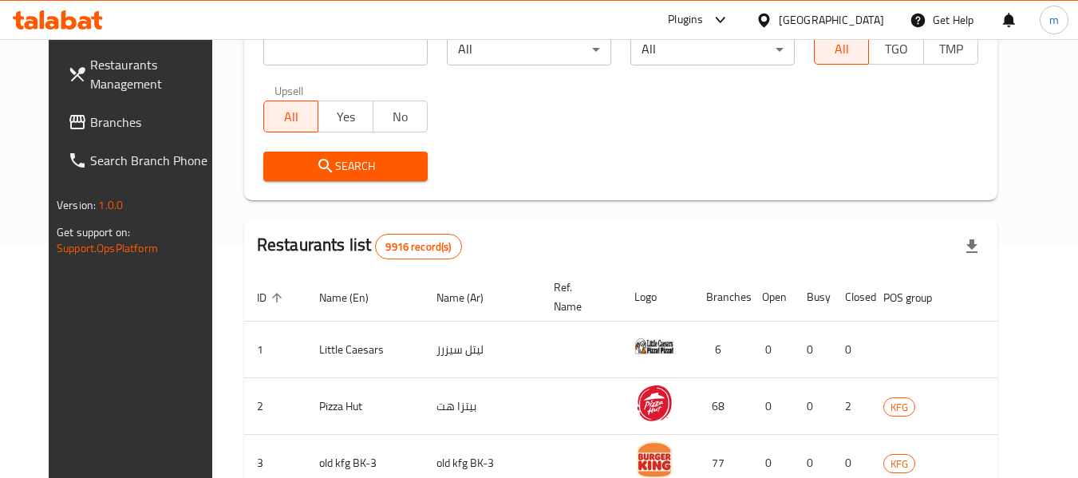
click at [90, 124] on span "Branches" at bounding box center [153, 121] width 126 height 19
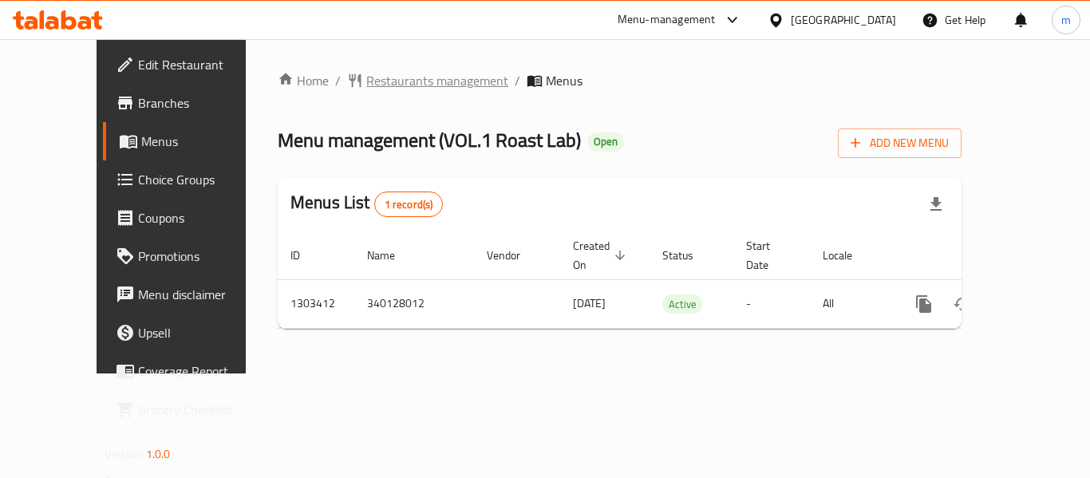
click at [366, 85] on span "Restaurants management" at bounding box center [437, 80] width 142 height 19
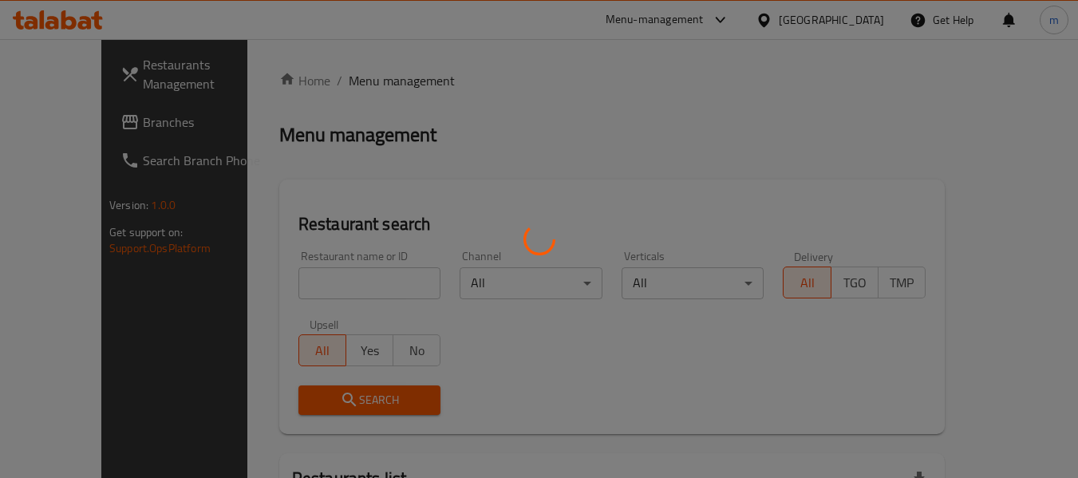
click at [293, 287] on div at bounding box center [539, 239] width 1078 height 478
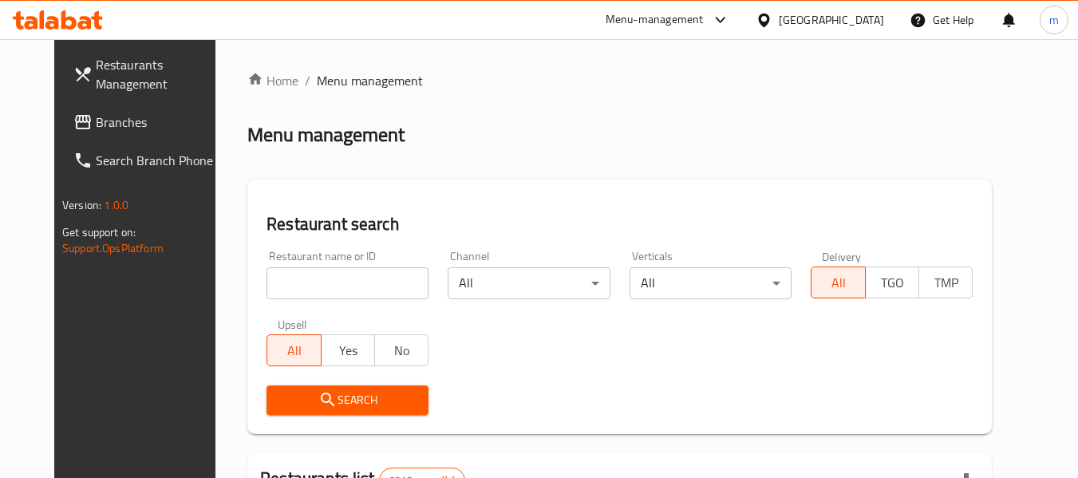
click at [293, 287] on input "search" at bounding box center [347, 283] width 162 height 32
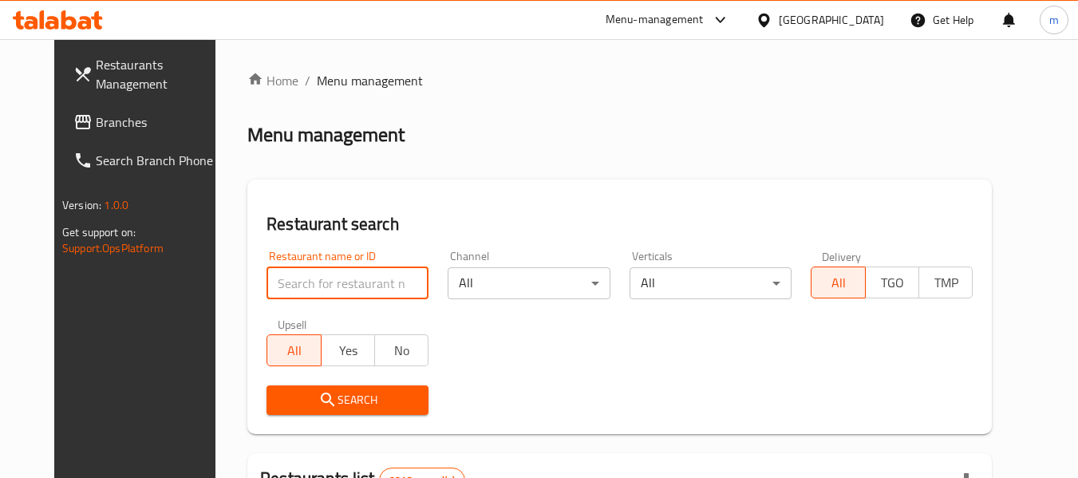
click at [293, 287] on input "search" at bounding box center [347, 283] width 162 height 32
click at [295, 289] on input "search" at bounding box center [347, 283] width 162 height 32
paste input "702823"
type input "702823"
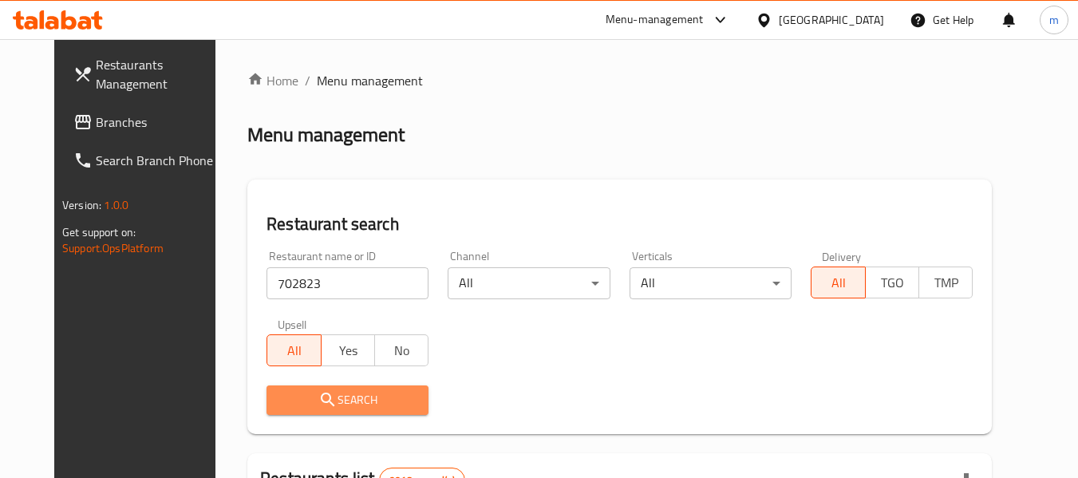
click at [309, 388] on button "Search" at bounding box center [347, 400] width 162 height 30
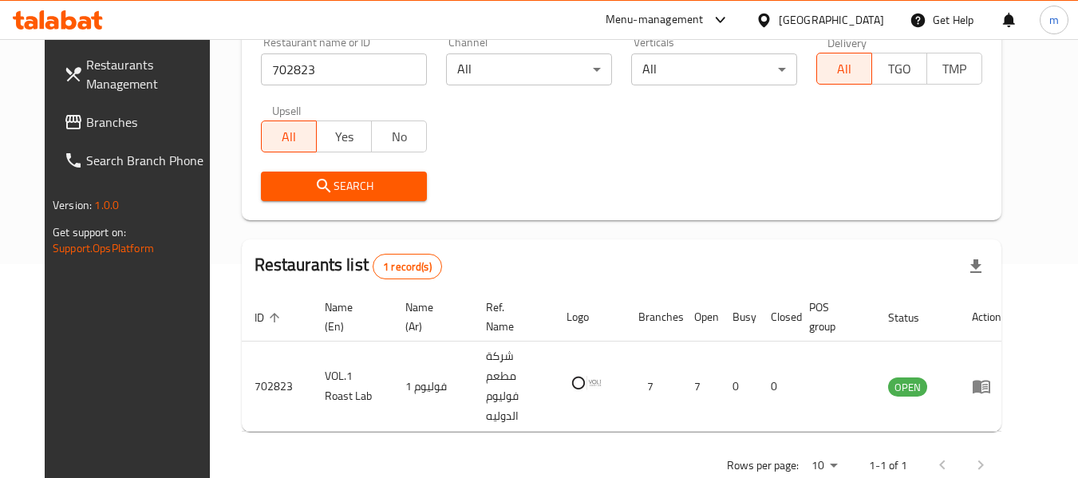
scroll to position [220, 0]
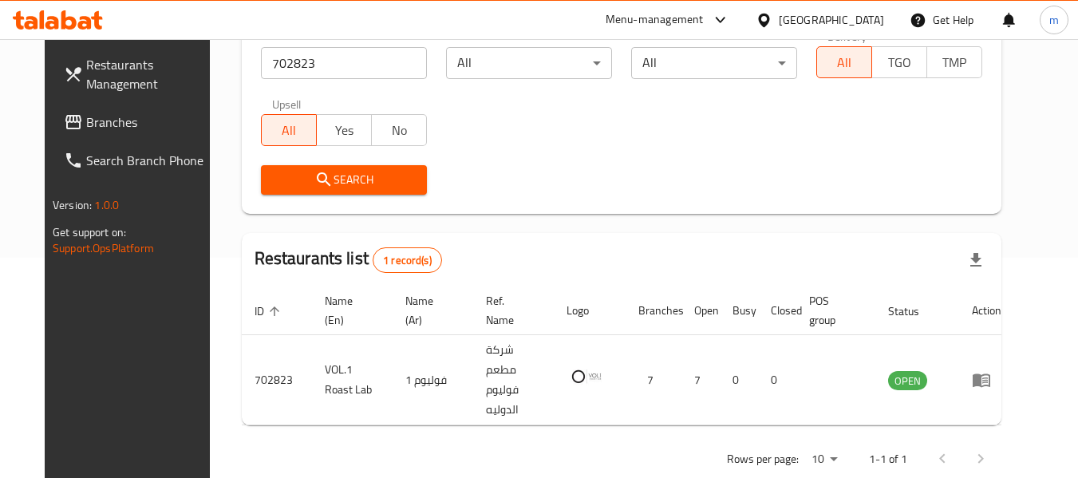
click at [772, 20] on icon at bounding box center [763, 20] width 17 height 17
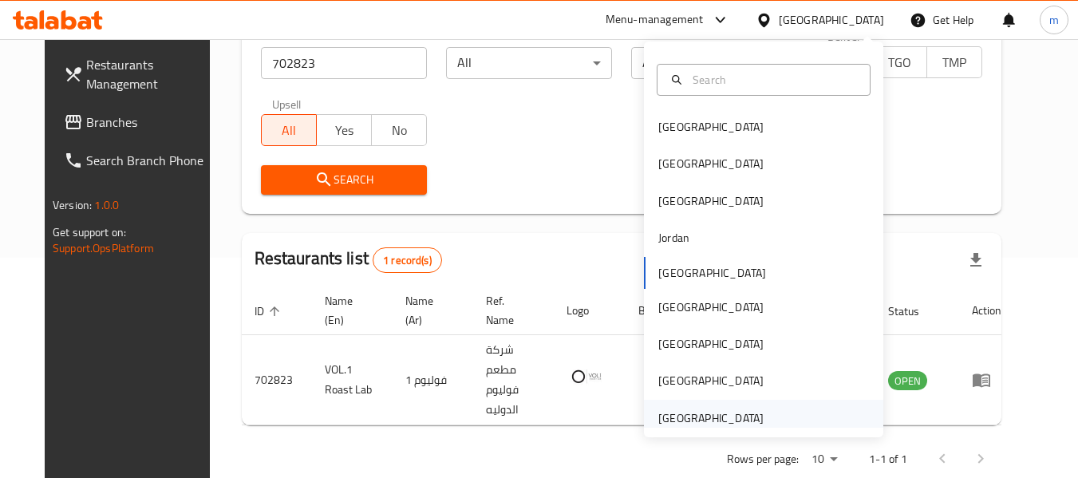
click at [694, 416] on div "[GEOGRAPHIC_DATA]" at bounding box center [710, 418] width 105 height 18
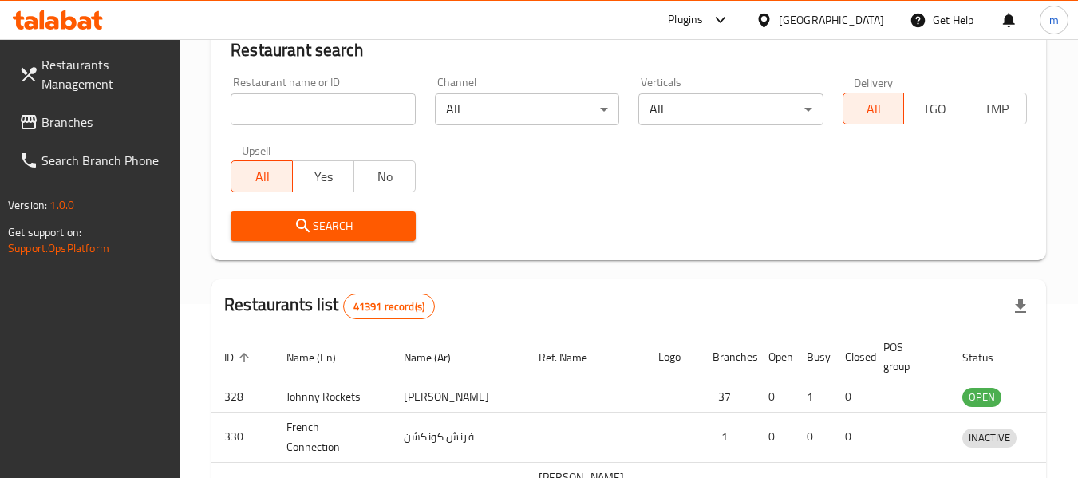
scroll to position [220, 0]
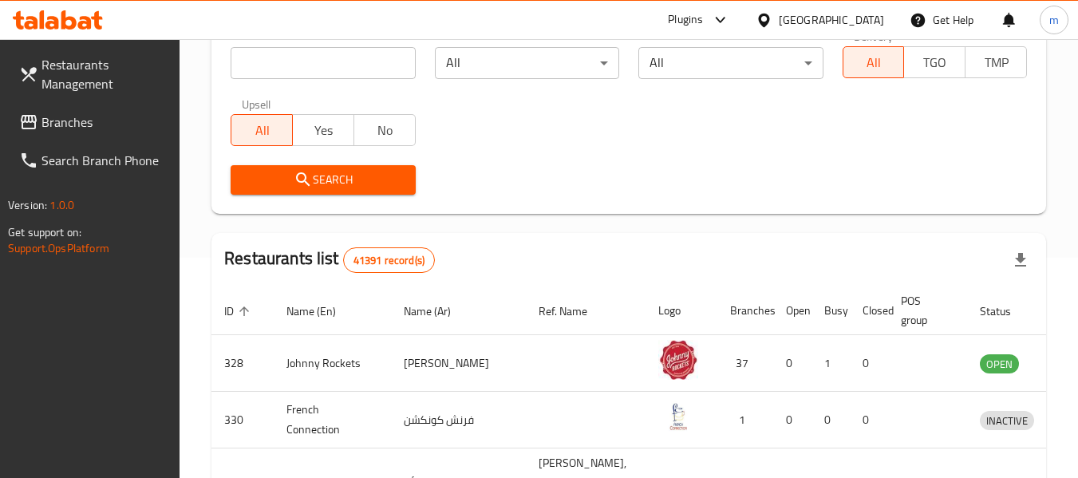
click at [83, 120] on span "Branches" at bounding box center [104, 121] width 126 height 19
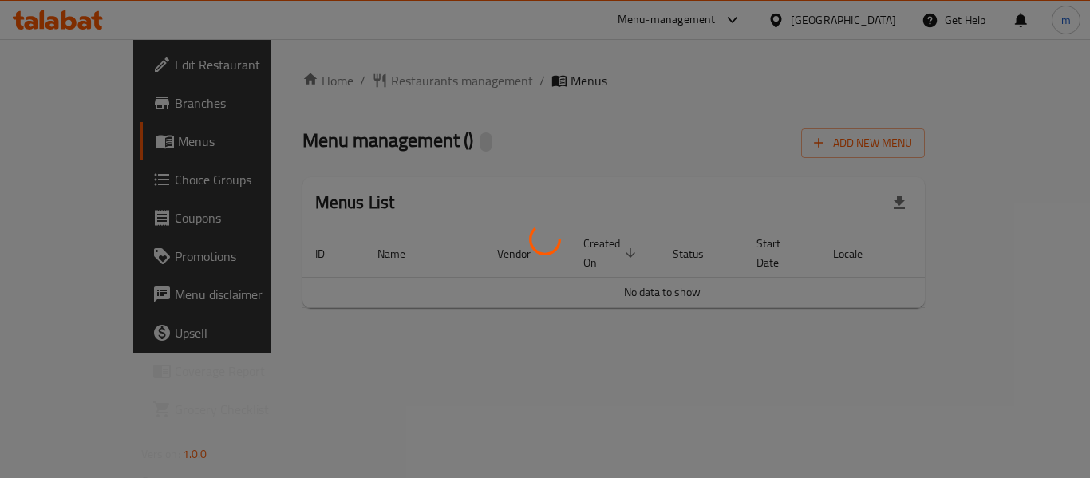
click at [363, 79] on div at bounding box center [545, 239] width 1090 height 478
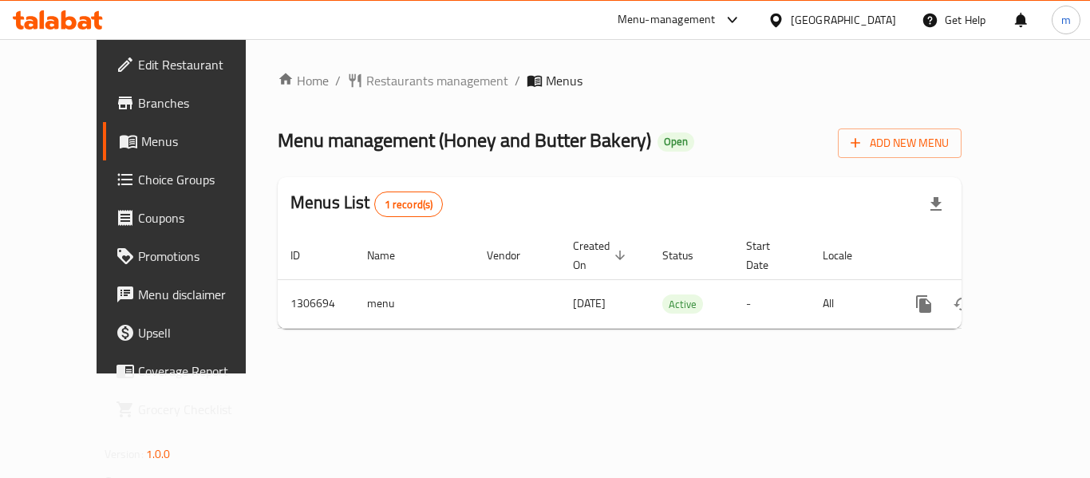
click at [377, 85] on span "Restaurants management" at bounding box center [437, 80] width 142 height 19
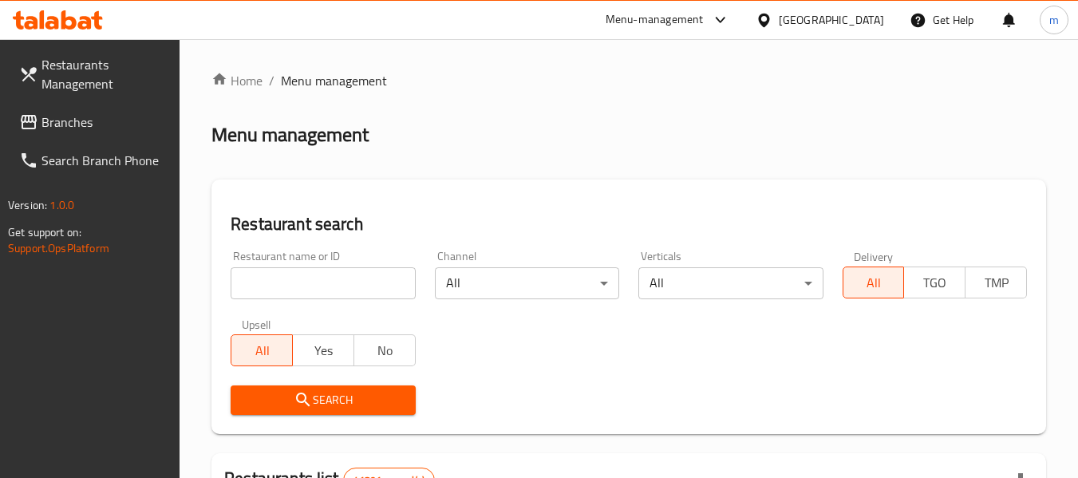
click at [324, 276] on div at bounding box center [539, 239] width 1078 height 478
click at [317, 283] on input "search" at bounding box center [323, 283] width 184 height 32
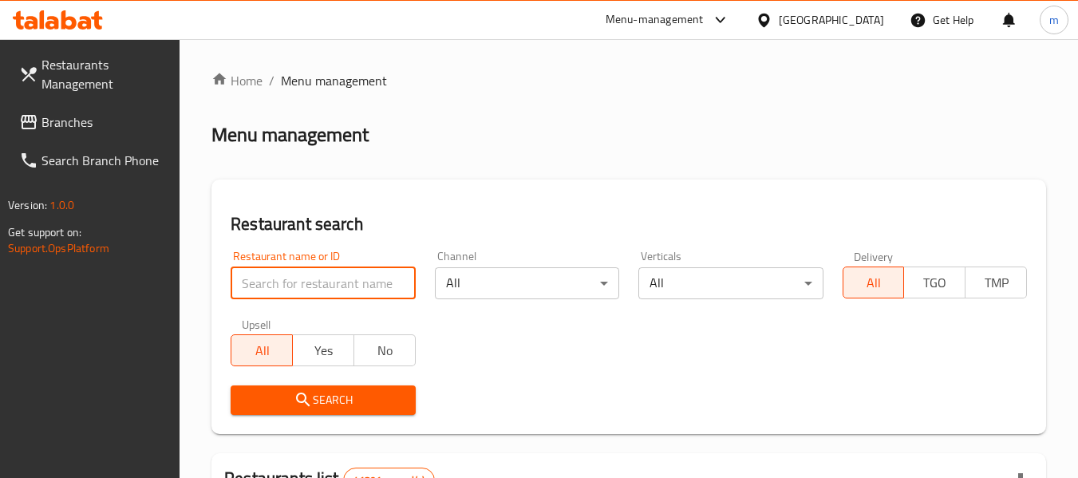
click at [317, 283] on input "search" at bounding box center [323, 283] width 184 height 32
paste input "703920"
type input "703920"
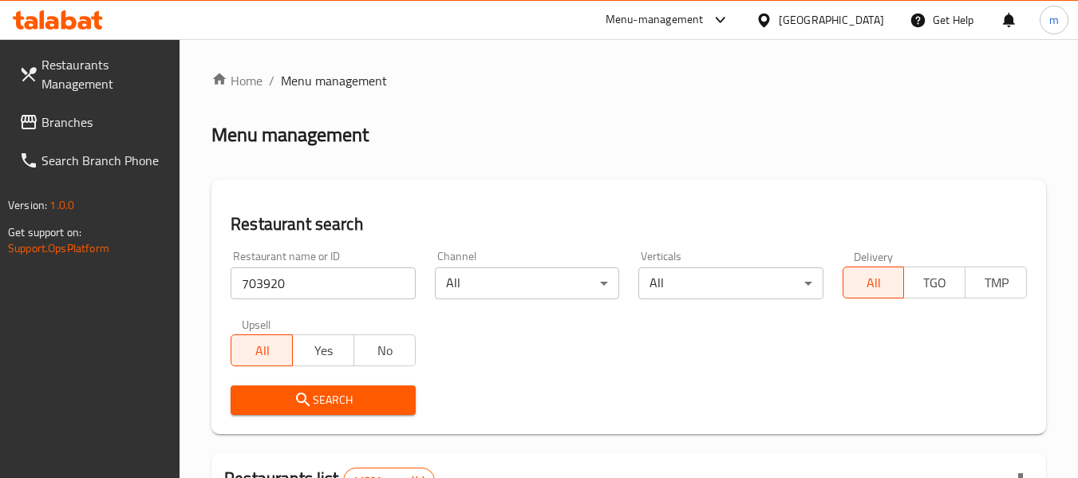
click at [329, 395] on span "Search" at bounding box center [322, 400] width 159 height 20
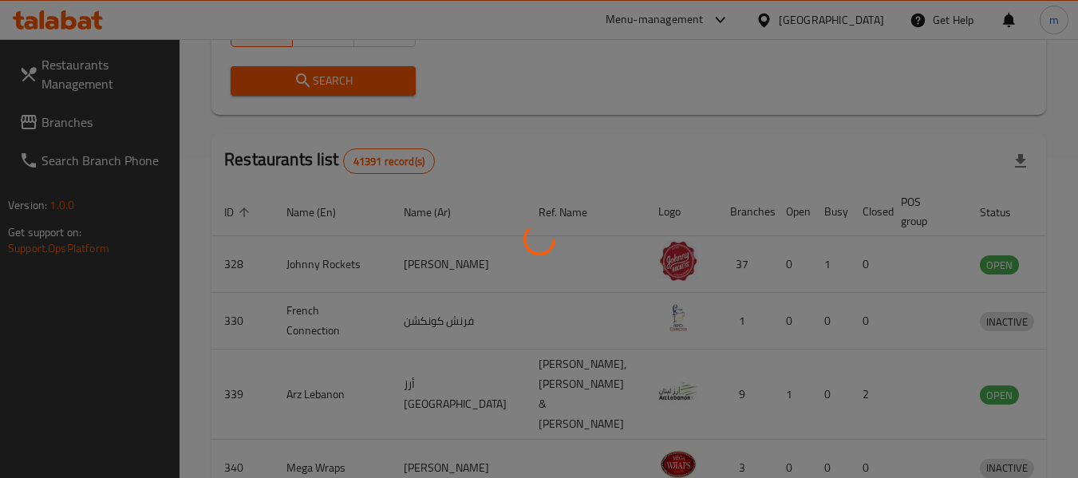
scroll to position [220, 0]
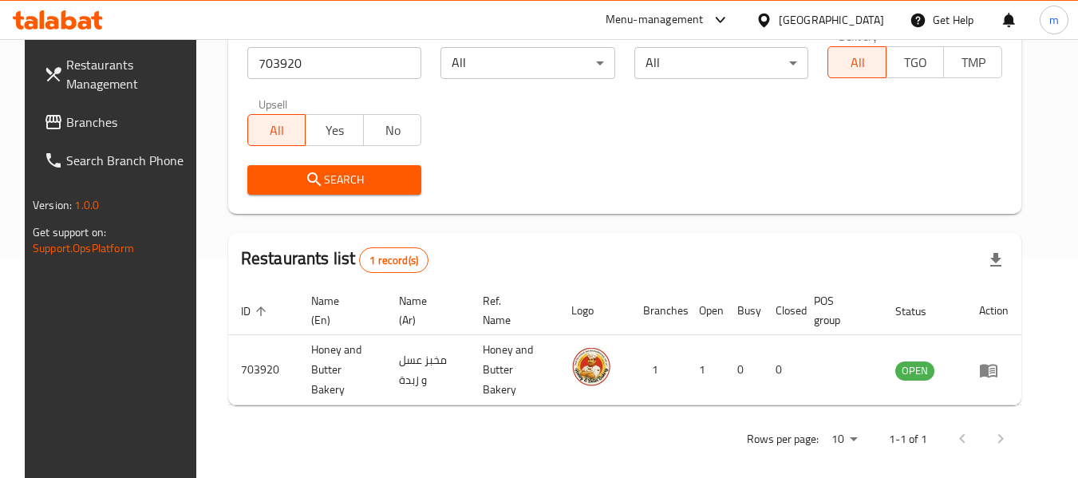
click at [97, 120] on span "Branches" at bounding box center [129, 121] width 126 height 19
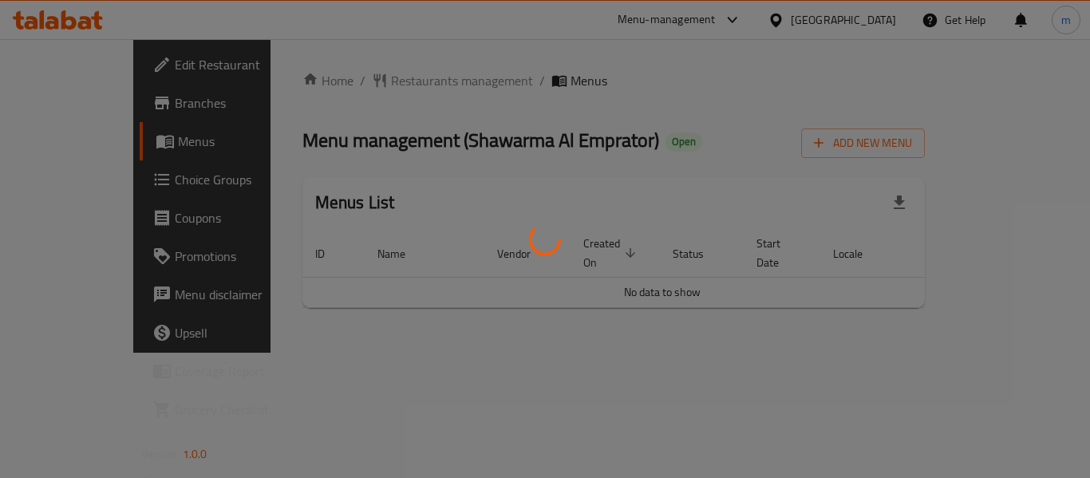
click at [365, 87] on div at bounding box center [545, 239] width 1090 height 478
click at [358, 82] on div at bounding box center [545, 239] width 1090 height 478
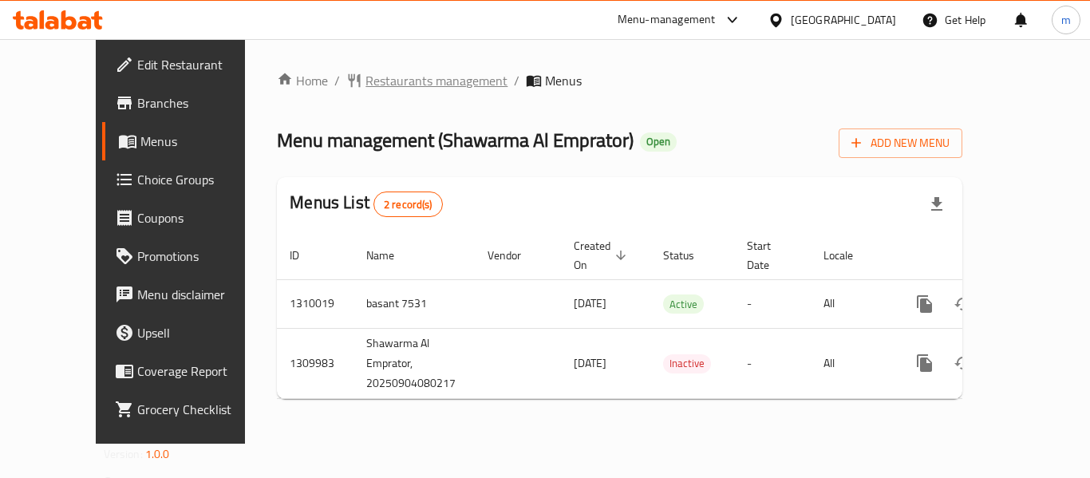
click at [365, 81] on span "Restaurants management" at bounding box center [436, 80] width 142 height 19
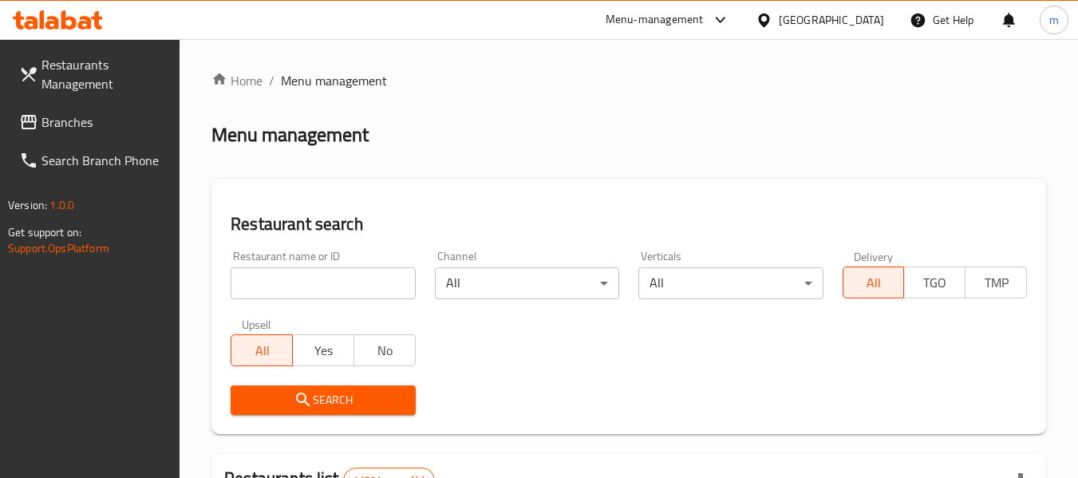
click at [290, 297] on div at bounding box center [539, 239] width 1078 height 478
click at [290, 294] on input "search" at bounding box center [323, 283] width 184 height 32
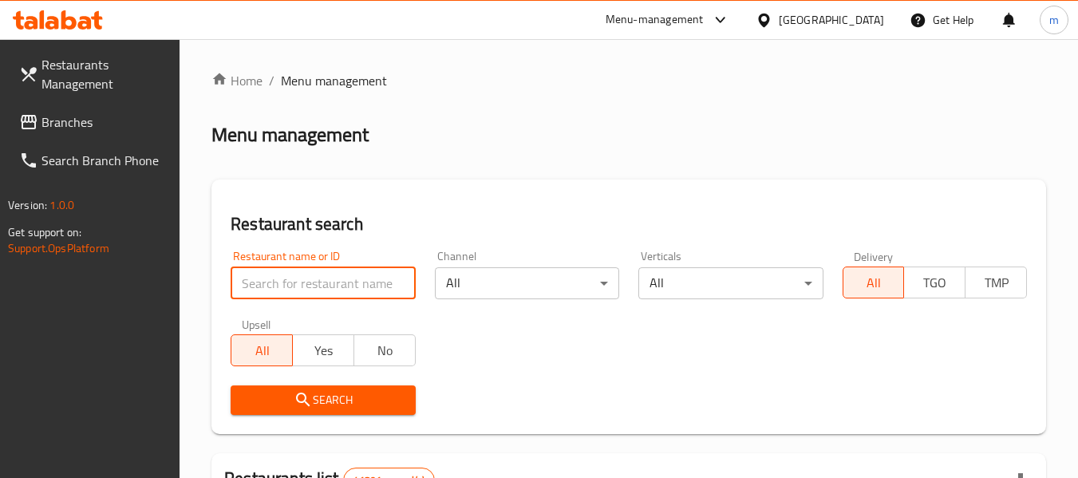
click at [290, 294] on input "search" at bounding box center [323, 283] width 184 height 32
paste input "705307"
type input "705307"
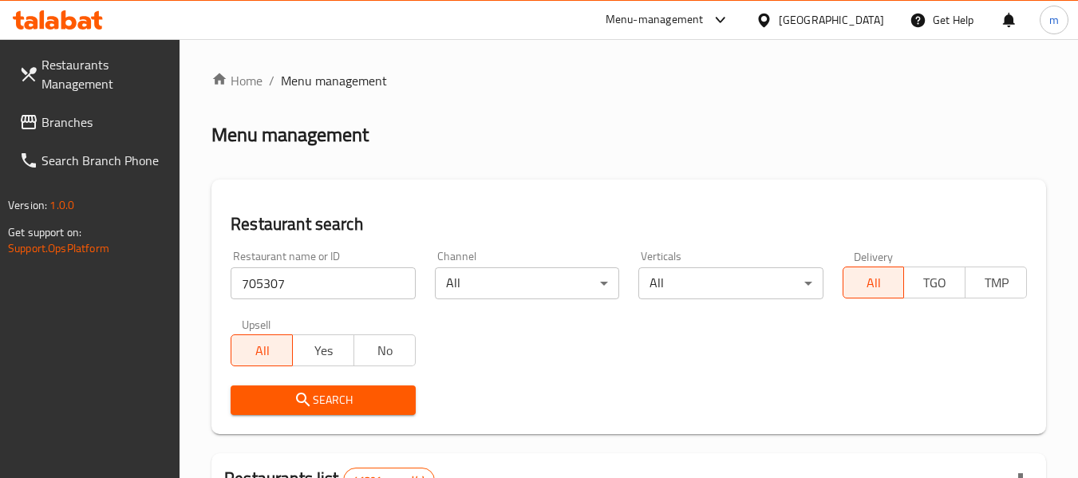
click at [325, 397] on span "Search" at bounding box center [322, 400] width 159 height 20
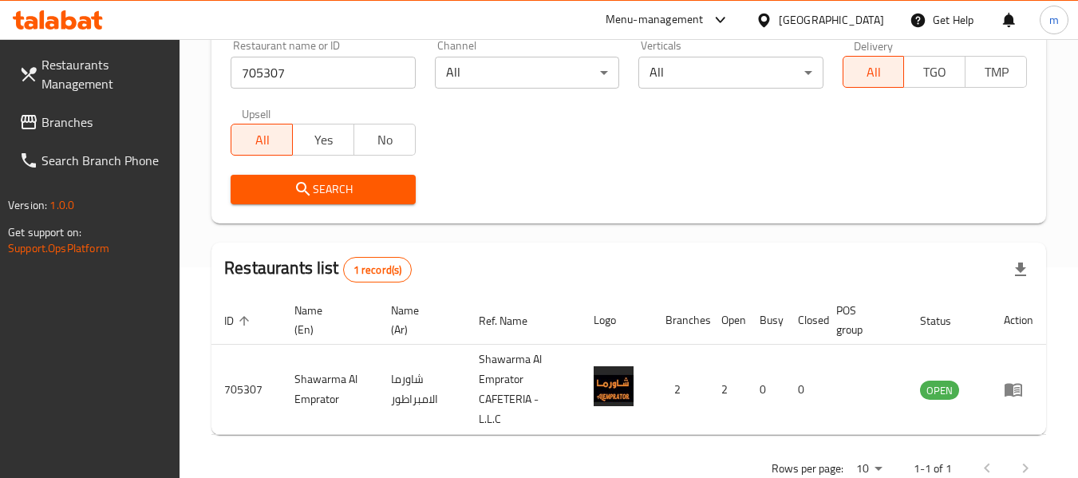
scroll to position [234, 0]
